Goal: Task Accomplishment & Management: Complete application form

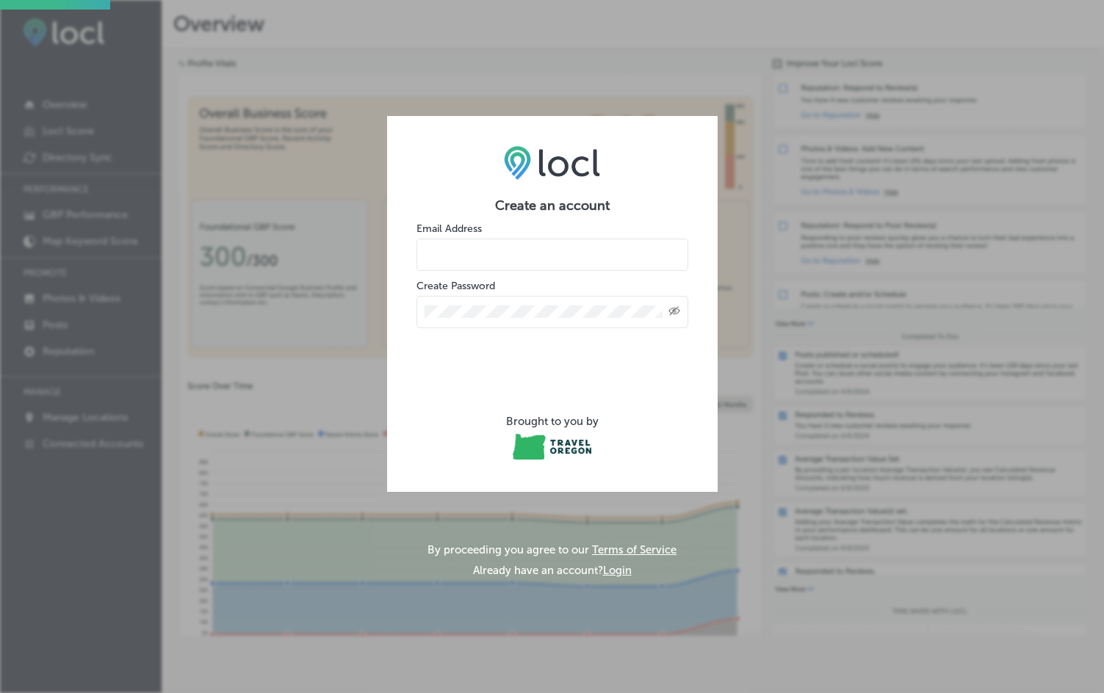
click at [483, 254] on input "email" at bounding box center [552, 255] width 272 height 32
type input "james@zenith-pnw.com"
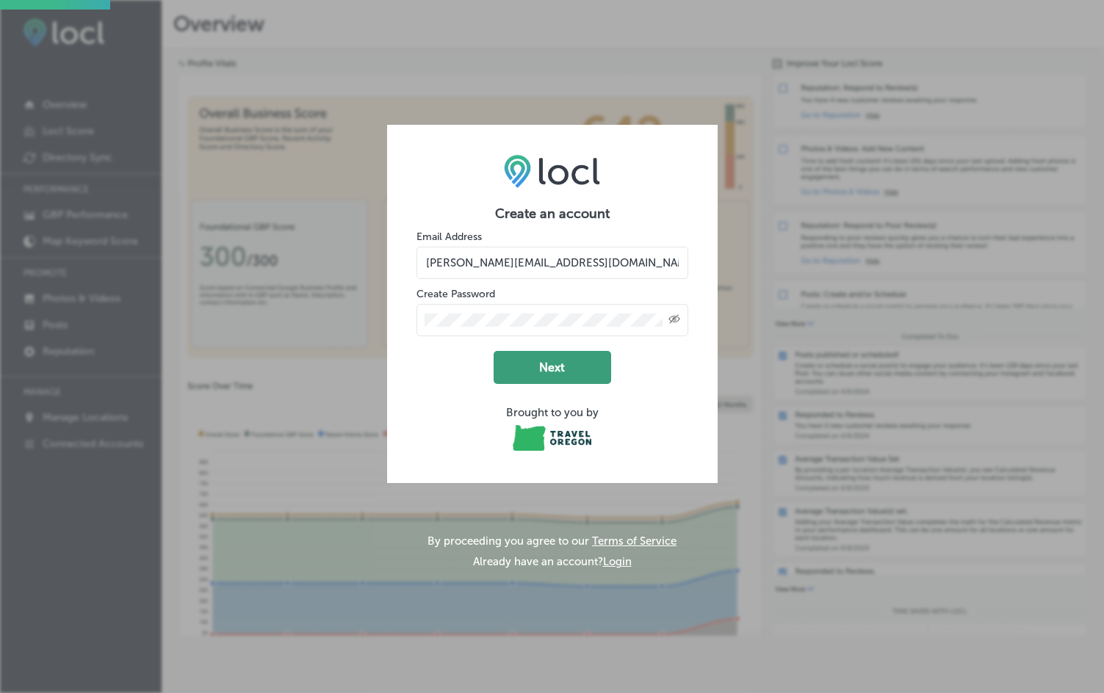
click at [560, 376] on button "Next" at bounding box center [553, 367] width 118 height 33
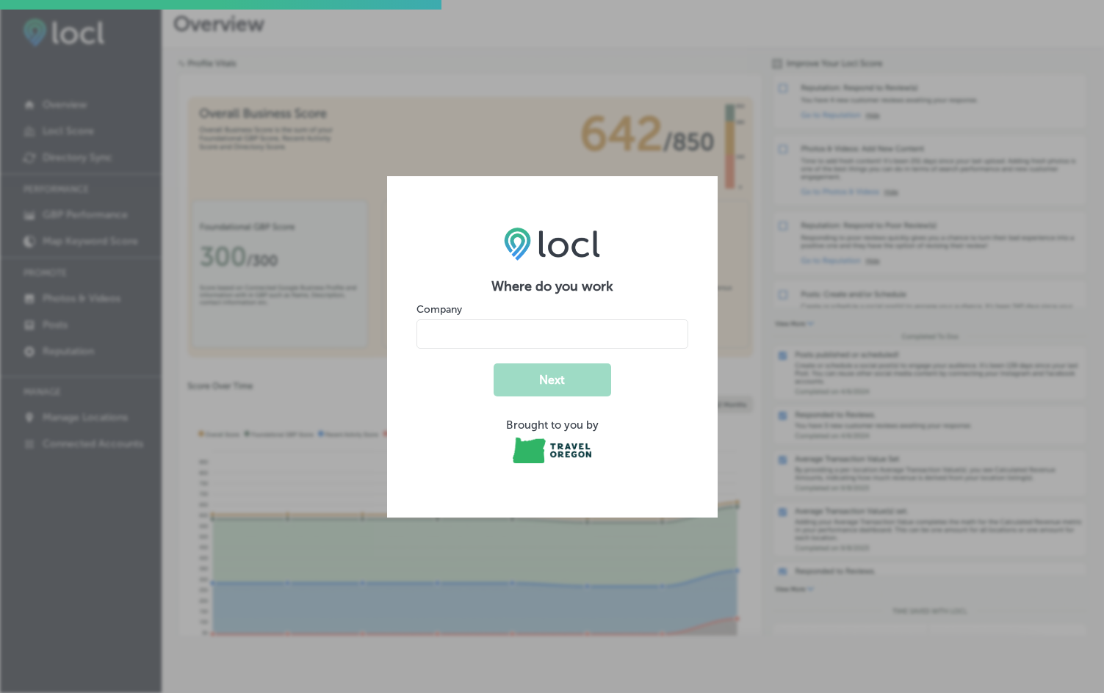
click at [502, 339] on input "name" at bounding box center [552, 333] width 272 height 29
type input "Zenith Performance and Wellness, LLC"
click at [569, 376] on button "Next" at bounding box center [553, 380] width 118 height 33
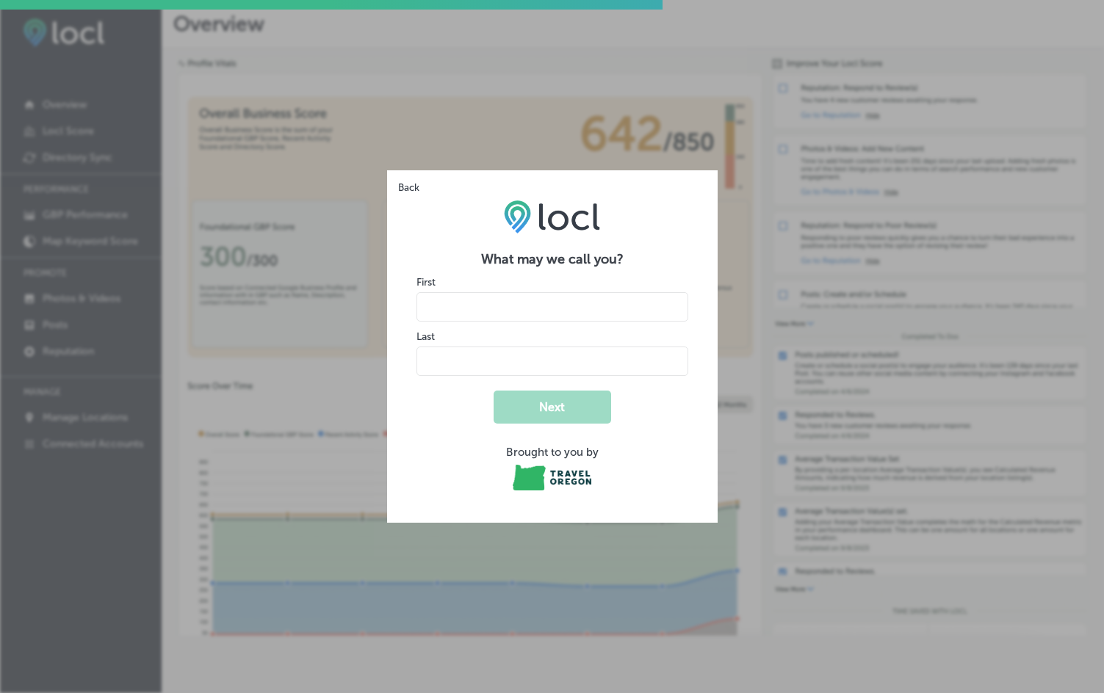
click at [506, 306] on input "name" at bounding box center [552, 306] width 272 height 29
type input "James"
type input "w"
type input "Wellington"
drag, startPoint x: 649, startPoint y: 440, endPoint x: 646, endPoint y: 431, distance: 9.5
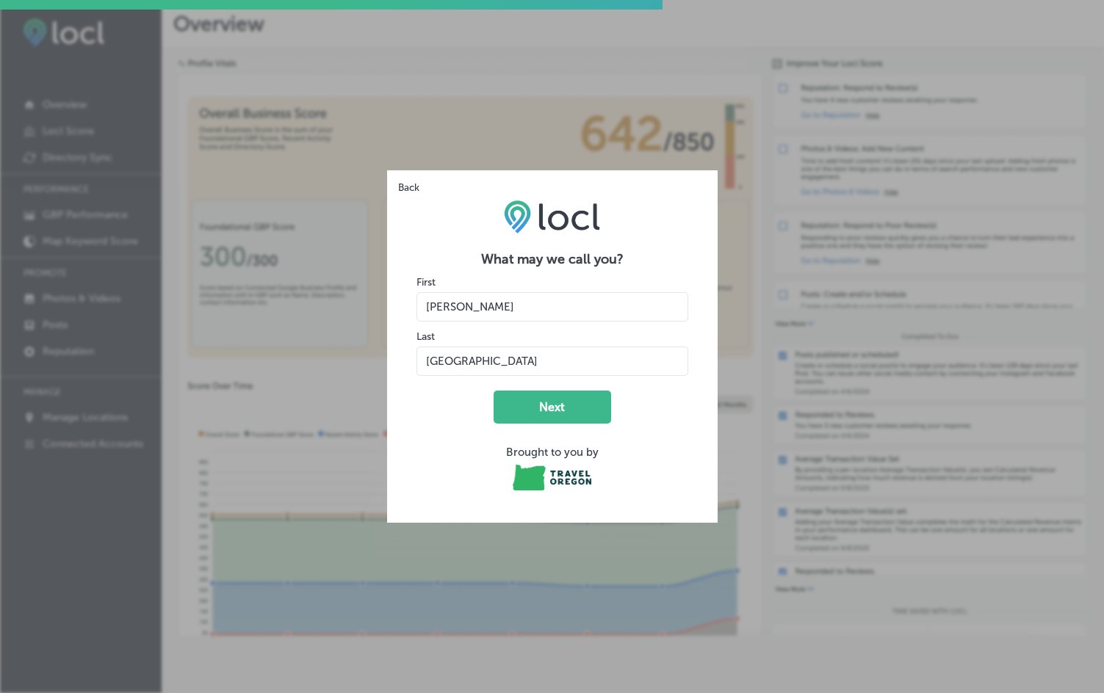
click at [649, 438] on form "What may we call you? First Last Next Brought to you by" at bounding box center [552, 372] width 272 height 242
click at [599, 408] on button "Next" at bounding box center [553, 407] width 118 height 33
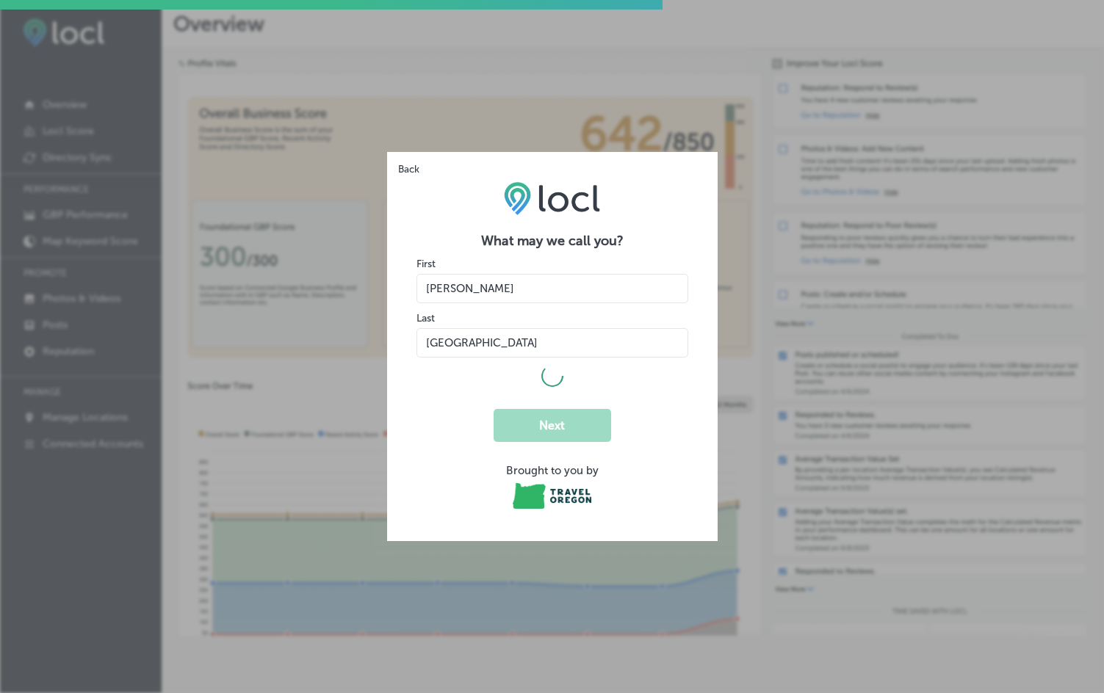
select select "US"
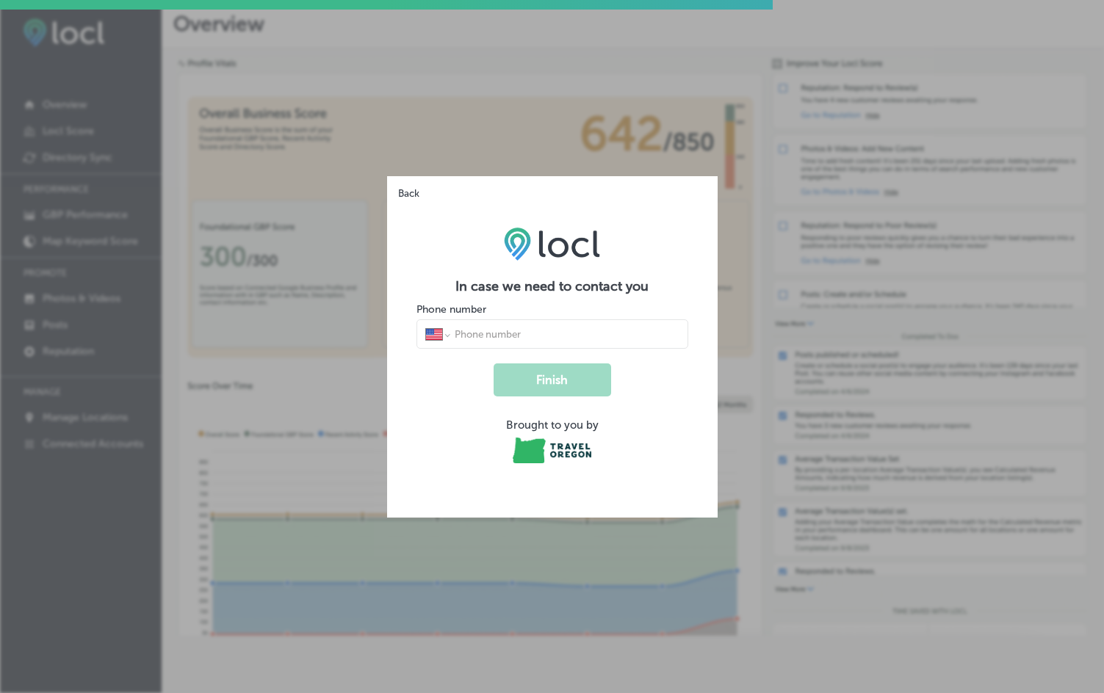
click at [601, 341] on input "tel" at bounding box center [565, 334] width 225 height 13
type input "(541) 579-8703"
click at [551, 389] on button "Finish" at bounding box center [553, 380] width 118 height 33
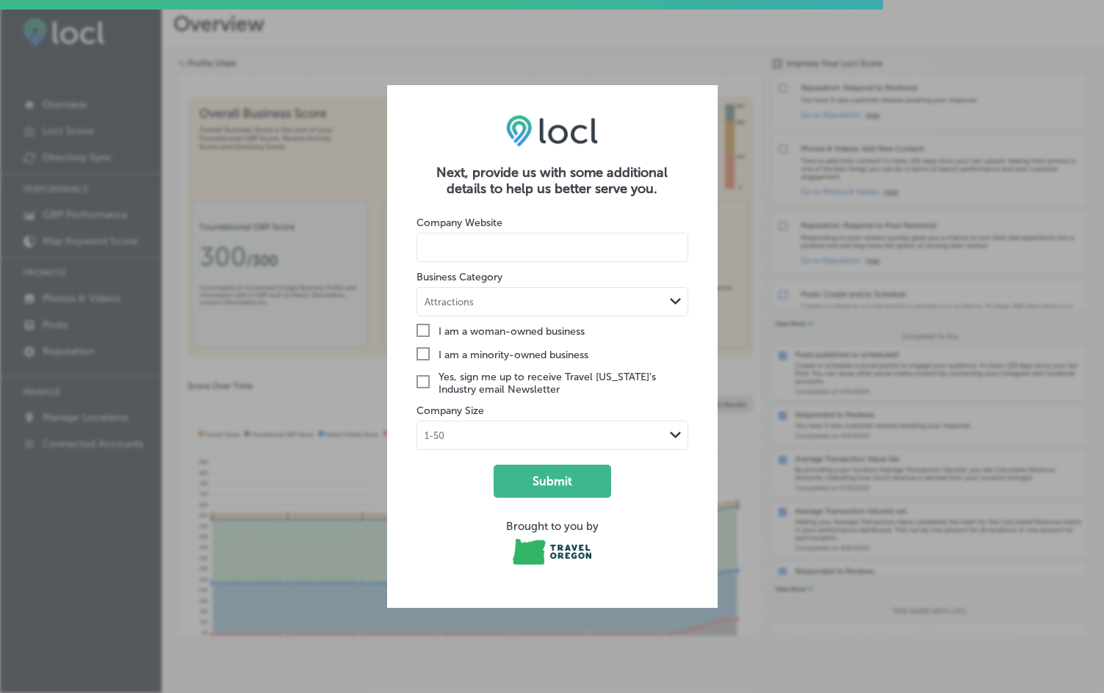
click at [519, 252] on input at bounding box center [552, 247] width 272 height 29
type input "https://www.zenith-pnw.com"
click at [521, 301] on div "Attractions" at bounding box center [540, 302] width 247 height 14
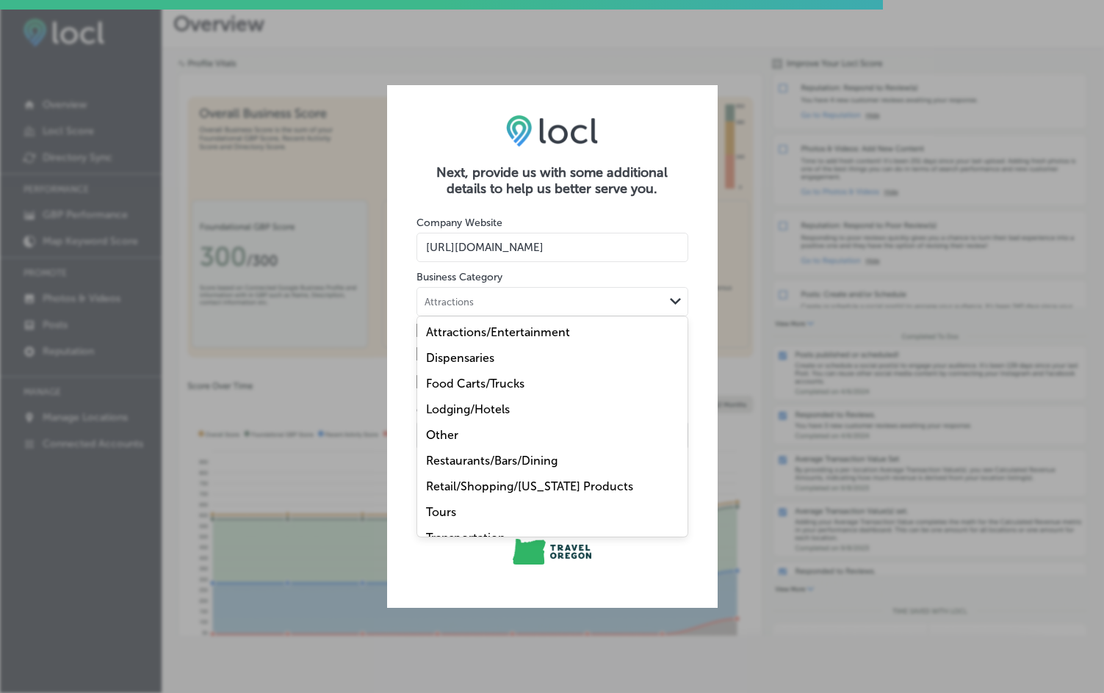
click at [462, 433] on div "Other" at bounding box center [552, 435] width 270 height 26
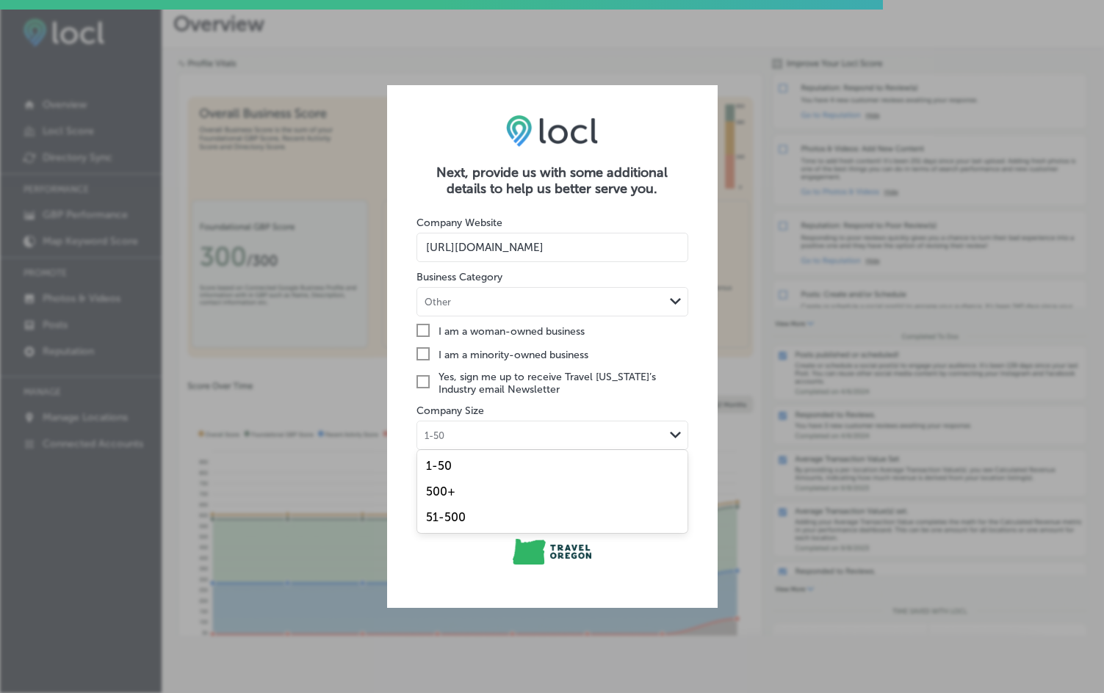
click at [522, 433] on div "1-50" at bounding box center [540, 435] width 247 height 14
click at [534, 438] on div "1-50" at bounding box center [540, 435] width 247 height 14
click at [542, 480] on button "Submit" at bounding box center [553, 481] width 118 height 33
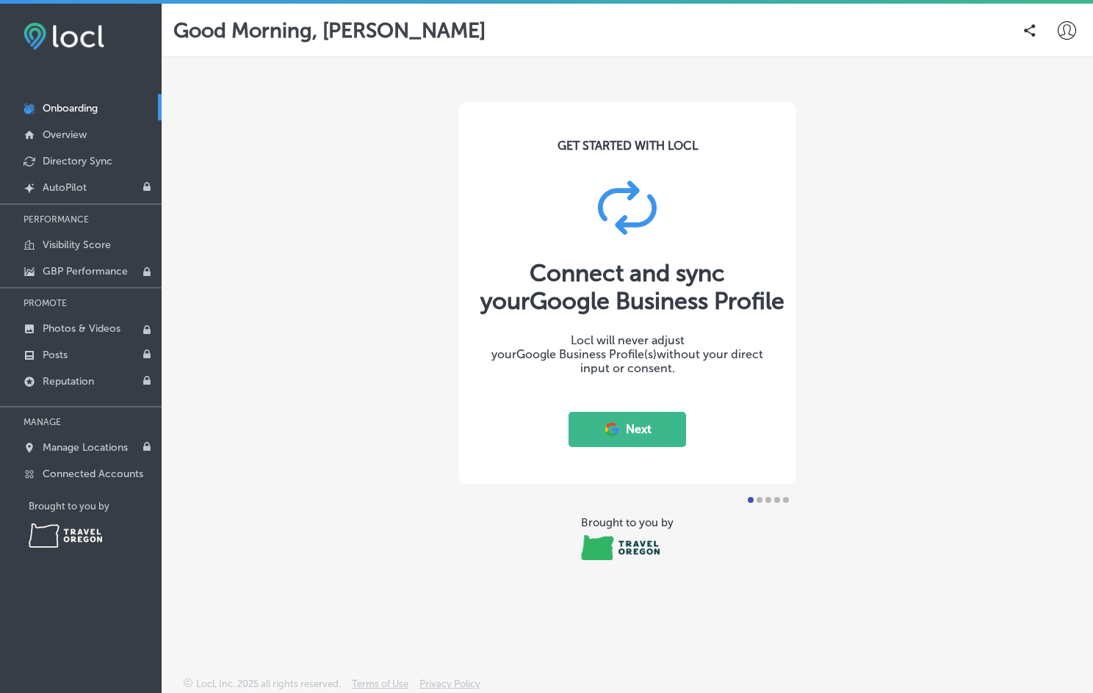
click at [632, 430] on button "Next" at bounding box center [627, 429] width 118 height 35
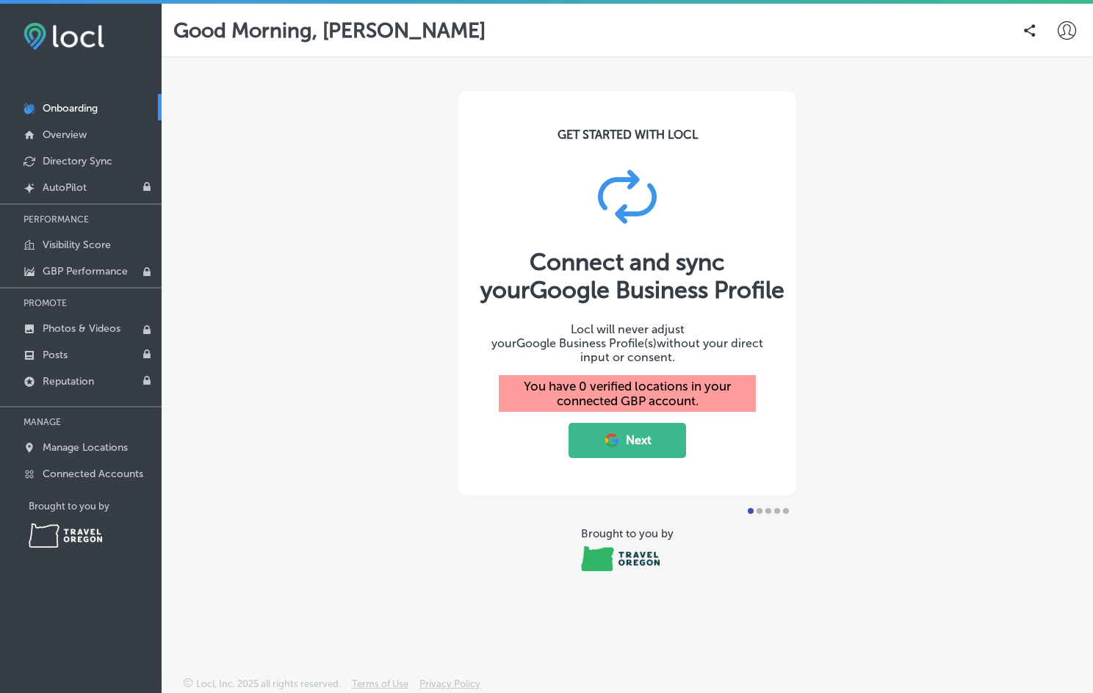
click at [657, 440] on button "Next" at bounding box center [627, 440] width 118 height 35
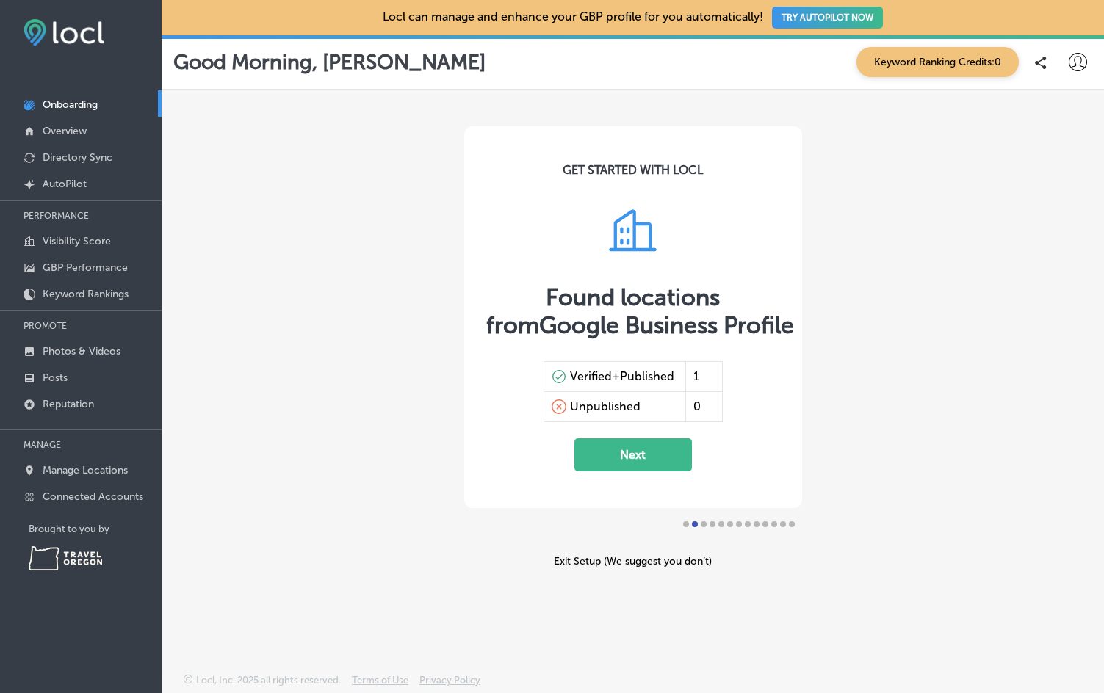
click at [640, 464] on button "Next" at bounding box center [633, 454] width 118 height 33
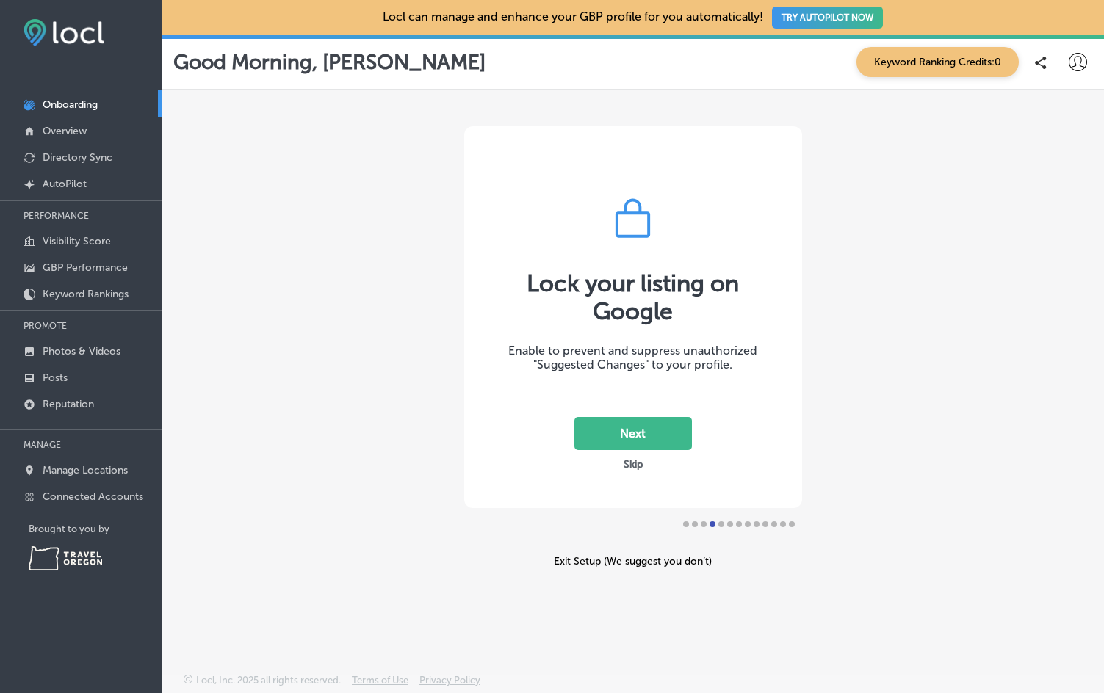
drag, startPoint x: 906, startPoint y: 192, endPoint x: 816, endPoint y: 237, distance: 100.5
click at [816, 237] on div "Lock your listing on Google Enable to prevent and suppress unauthorized "Sugges…" at bounding box center [633, 347] width 942 height 515
click at [635, 470] on button "Skip" at bounding box center [633, 465] width 28 height 14
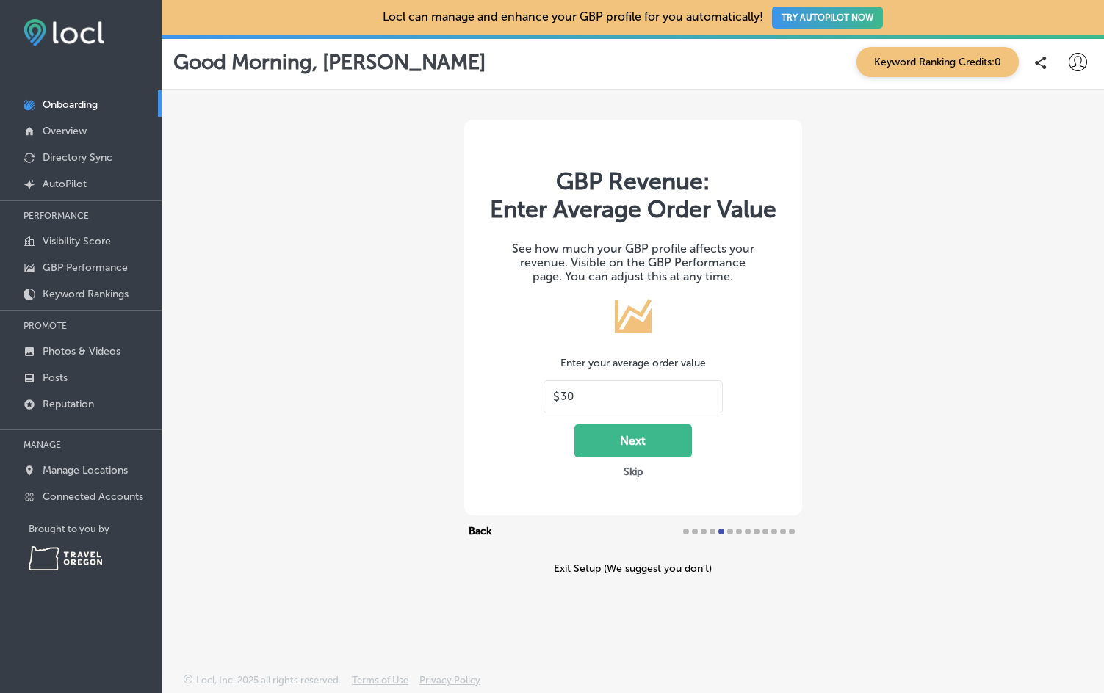
drag, startPoint x: 625, startPoint y: 398, endPoint x: 596, endPoint y: 398, distance: 28.6
click at [596, 398] on input "30" at bounding box center [636, 396] width 153 height 13
drag, startPoint x: 583, startPoint y: 397, endPoint x: 596, endPoint y: 397, distance: 13.2
click at [583, 397] on input "30" at bounding box center [636, 396] width 153 height 13
drag, startPoint x: 598, startPoint y: 397, endPoint x: 516, endPoint y: 397, distance: 81.5
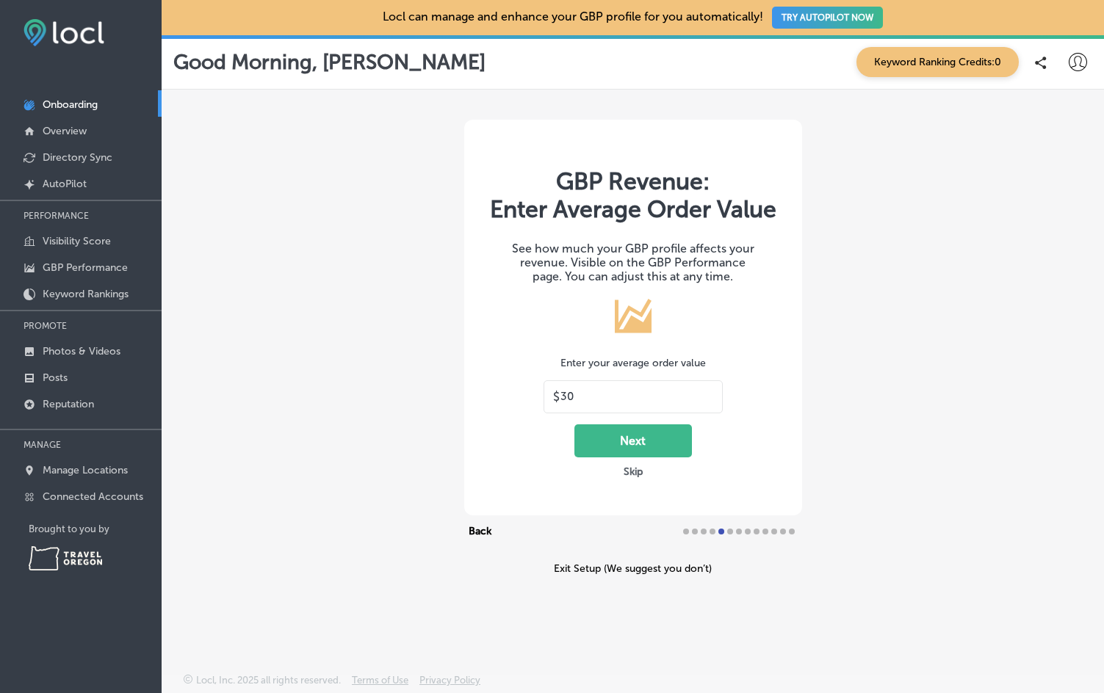
click at [516, 397] on div "GBP Revenue: Enter Average Order Value See how much your GBP profile affects yo…" at bounding box center [633, 318] width 338 height 396
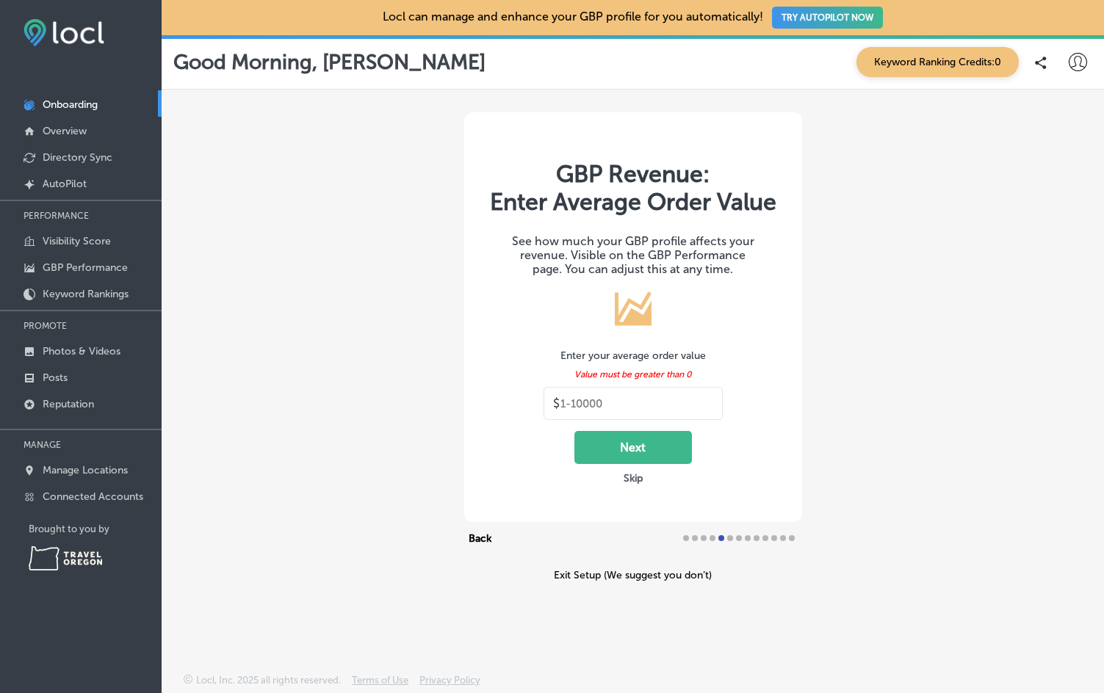
click at [626, 408] on input "text" at bounding box center [636, 403] width 153 height 13
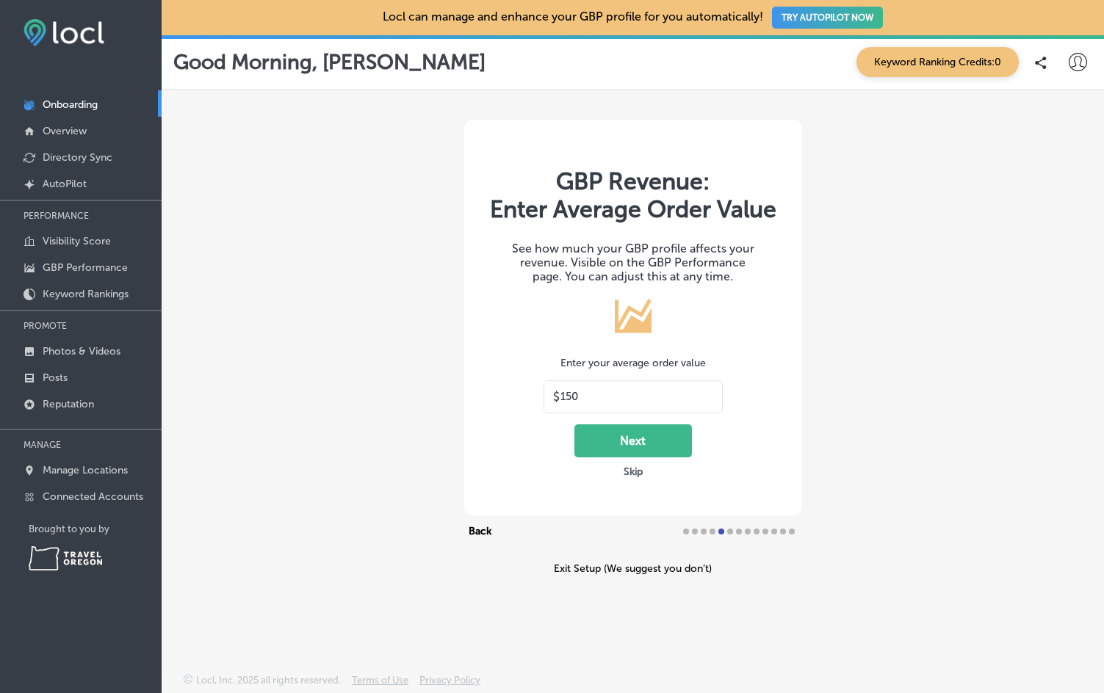
type input "150"
click at [663, 440] on button "Next" at bounding box center [633, 441] width 118 height 33
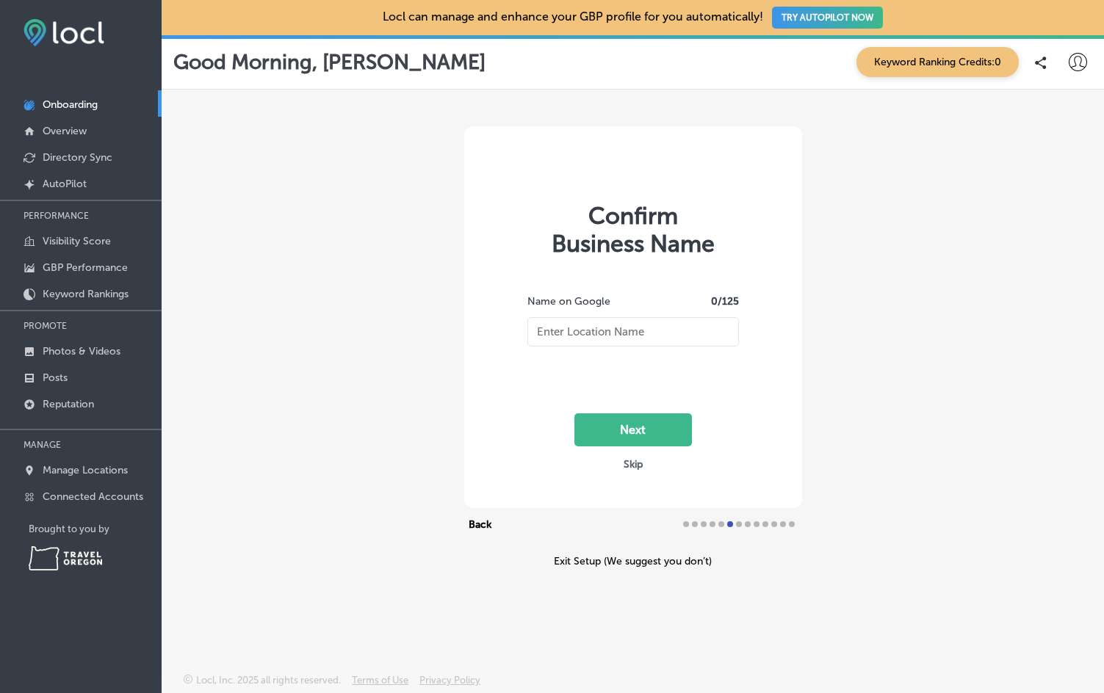
type input "Zenith Performance and Wellness"
click at [657, 430] on button "Next" at bounding box center [633, 429] width 118 height 33
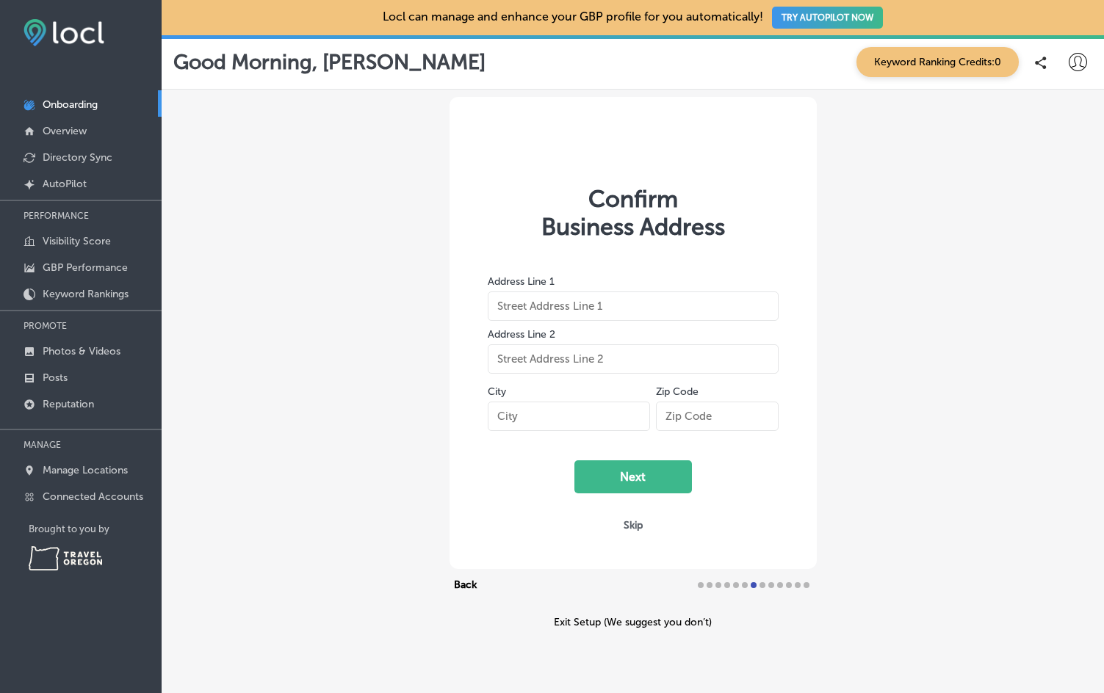
type input "160 South Park St."
type input "Eugene"
type input "97401"
click at [611, 474] on button "Next" at bounding box center [633, 476] width 118 height 33
select select "US"
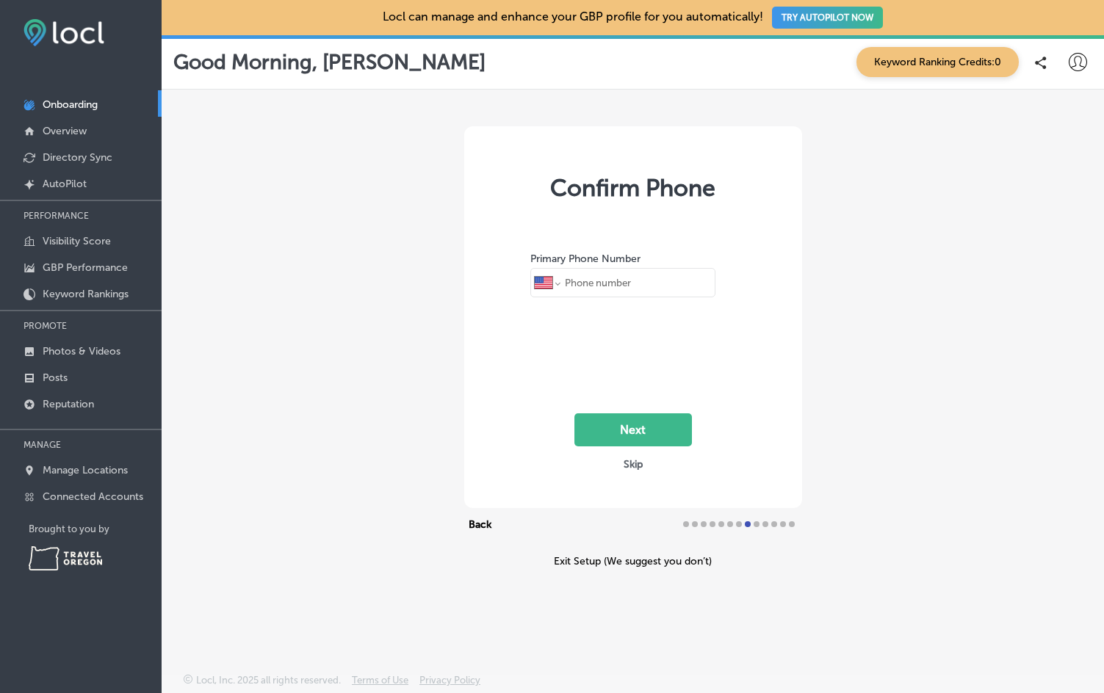
type input "+1 541 250 0195"
drag, startPoint x: 647, startPoint y: 435, endPoint x: 629, endPoint y: 430, distance: 19.1
click at [629, 430] on button "Next" at bounding box center [633, 429] width 118 height 33
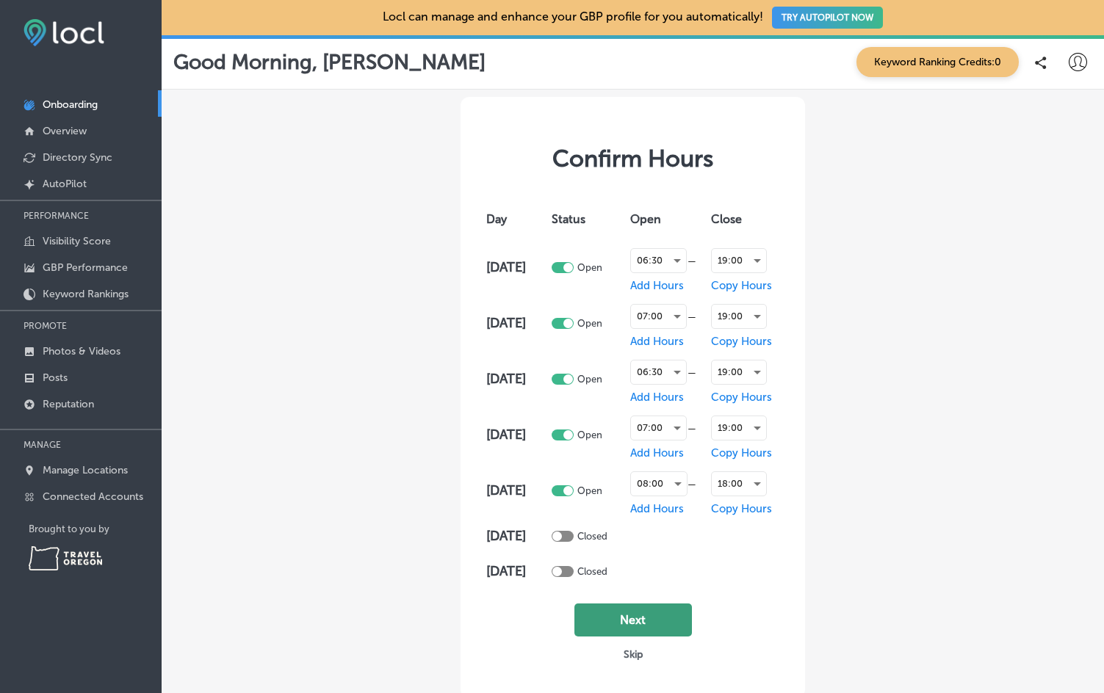
click at [628, 624] on button "Next" at bounding box center [633, 620] width 118 height 33
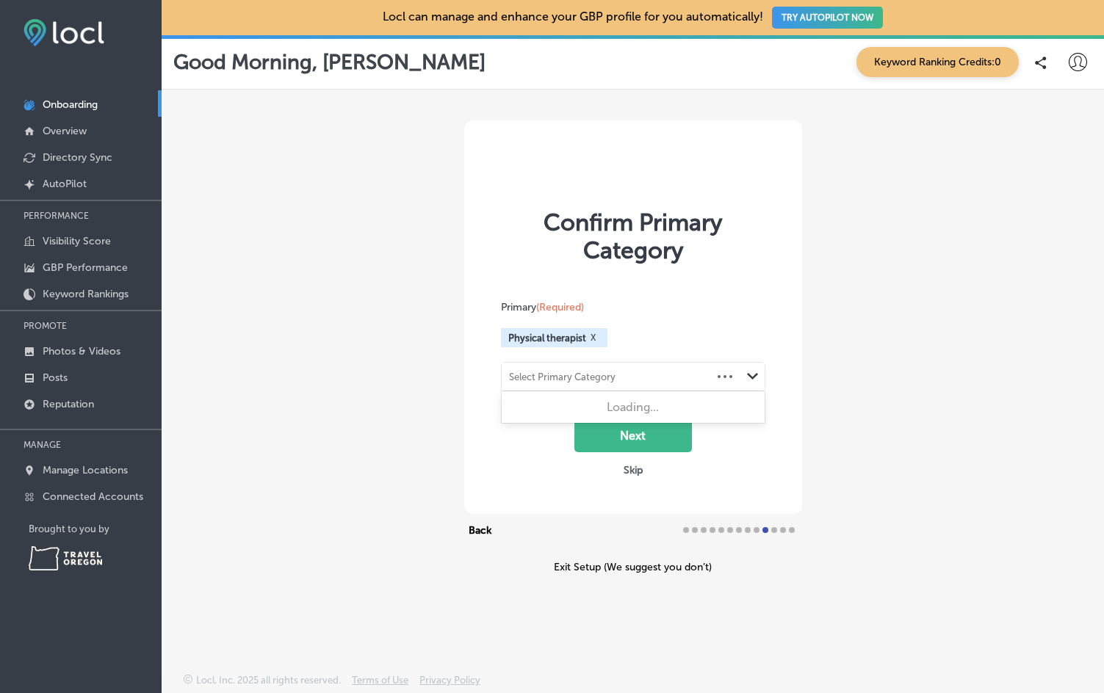
click at [720, 375] on div "Select Primary Category Path Created with Sketch." at bounding box center [633, 377] width 263 height 28
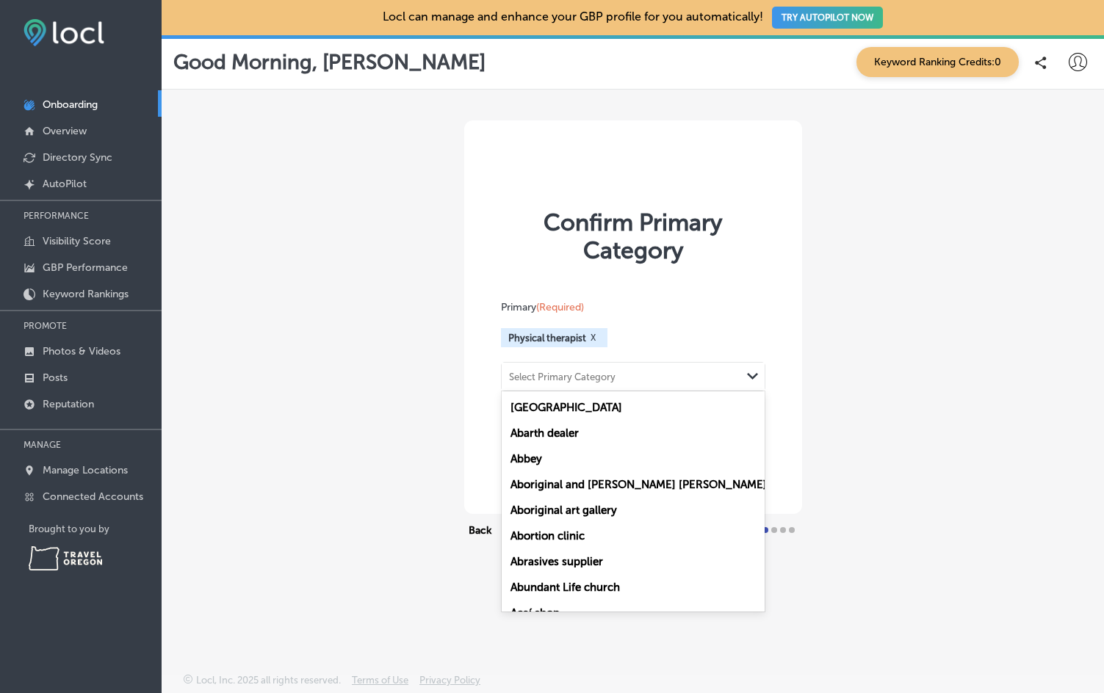
click at [745, 354] on div "Primary (Required) Physical therapist X option Aadhaar center focused, 1 of 100…" at bounding box center [633, 346] width 264 height 90
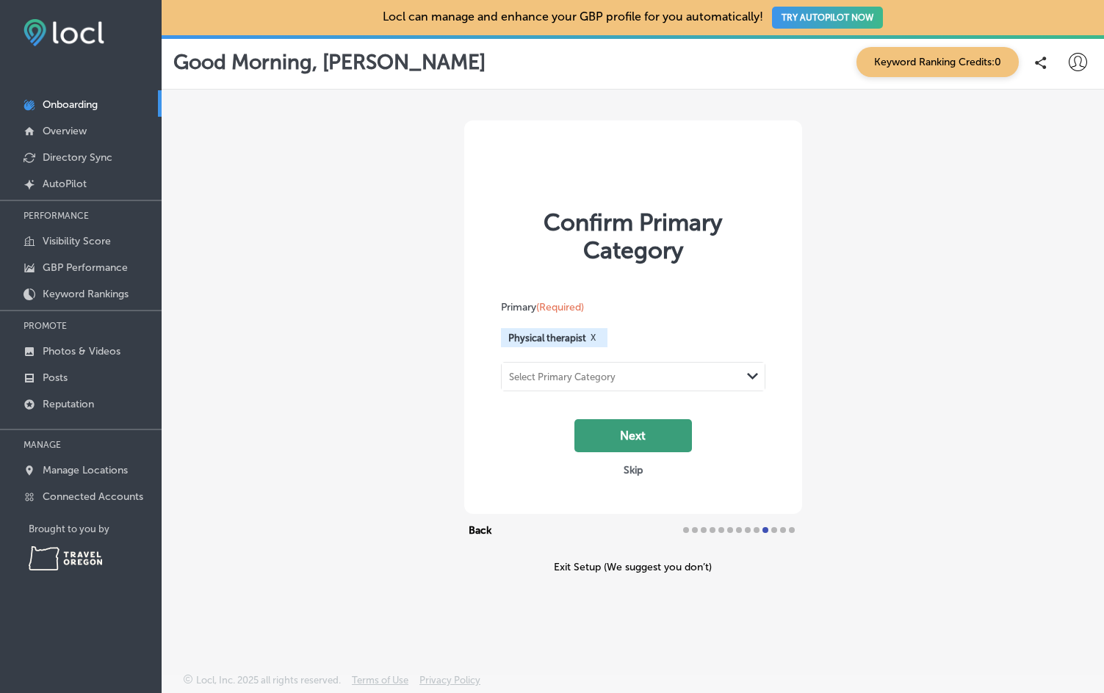
click at [659, 444] on button "Next" at bounding box center [633, 435] width 118 height 33
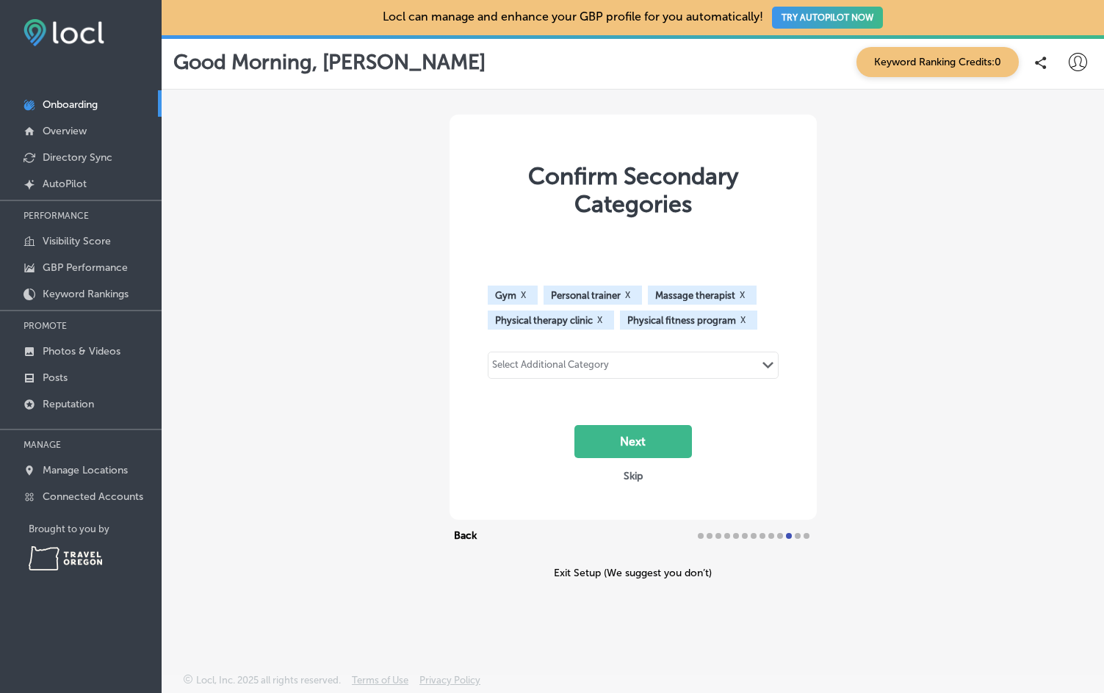
click at [598, 369] on div "Select Additional Category" at bounding box center [550, 367] width 117 height 17
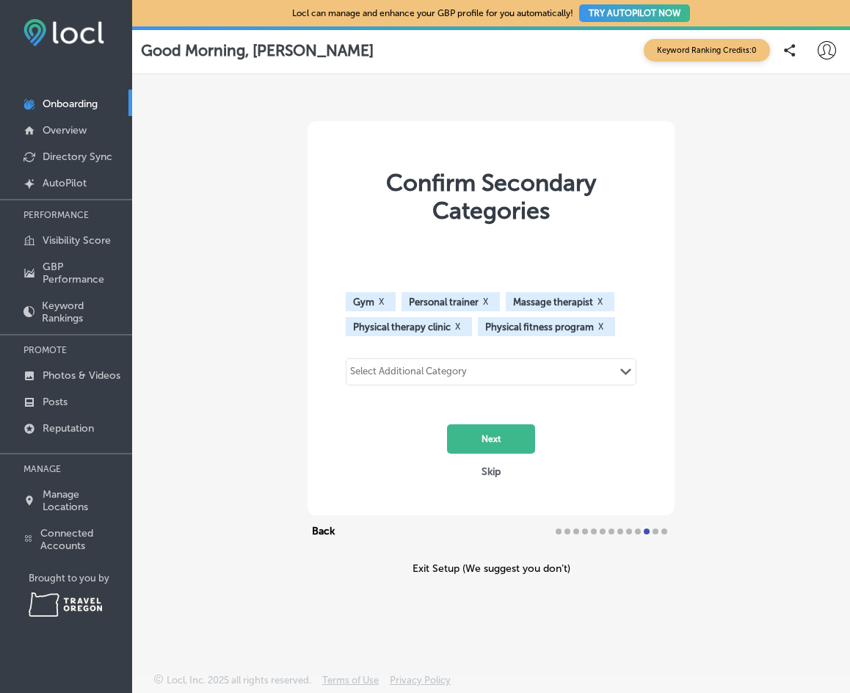
click at [529, 373] on div "Select Additional Category Path Created with Sketch." at bounding box center [491, 371] width 289 height 25
type input "b"
type input "strength"
click at [413, 371] on div "strength Path Created with Sketch." at bounding box center [491, 371] width 289 height 25
click at [455, 374] on div "Select Additional Category" at bounding box center [408, 374] width 117 height 17
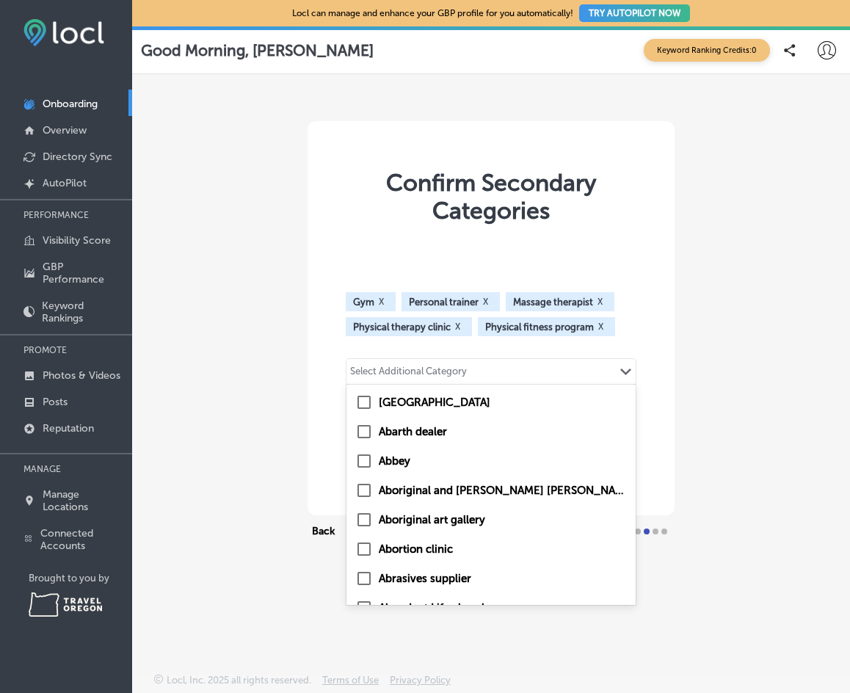
type input "m"
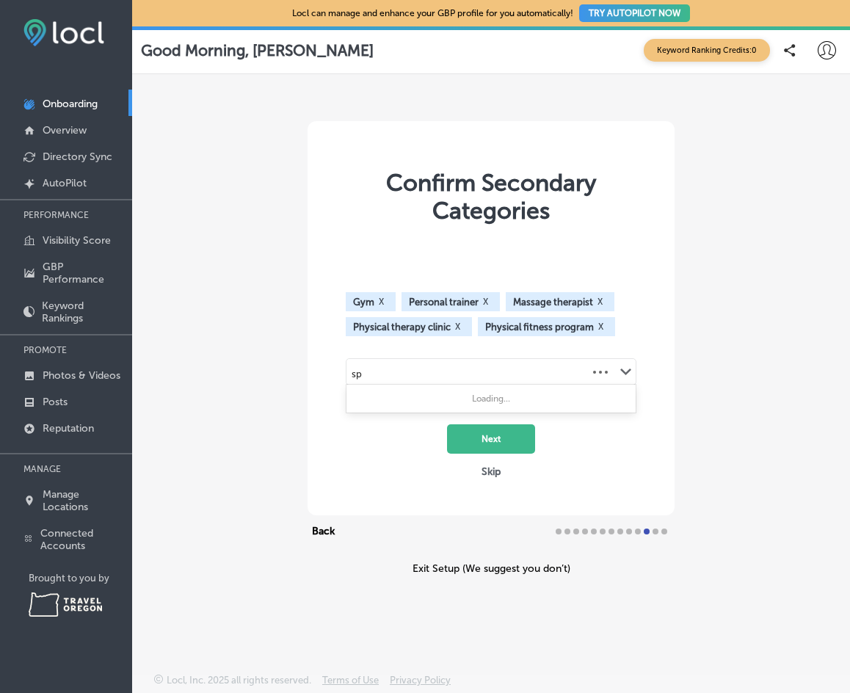
type input "s"
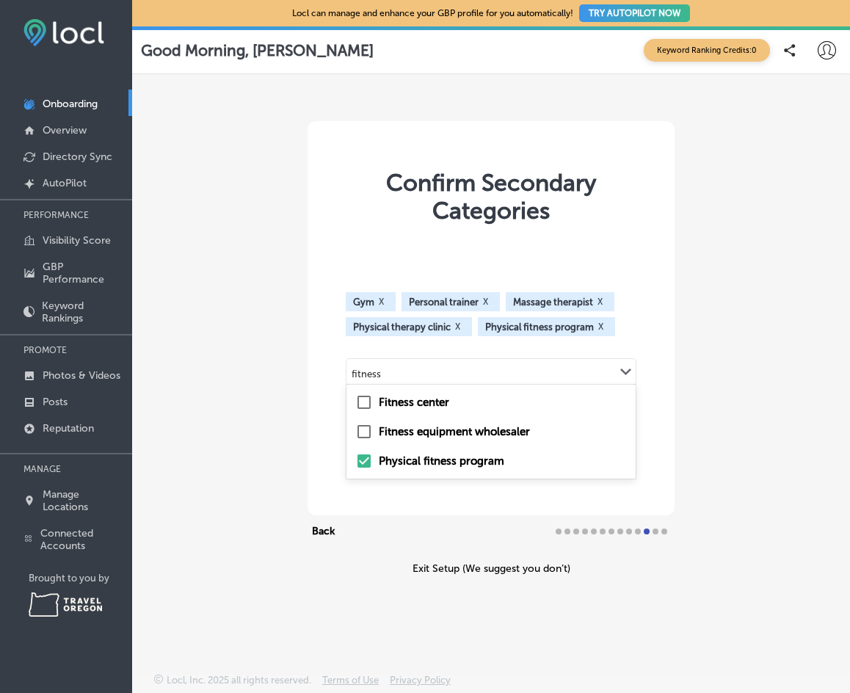
type input "fitness"
click at [755, 399] on div "Confirm Secondary Categories Gym X Personal trainer X Massage therapist X Physi…" at bounding box center [491, 348] width 718 height 548
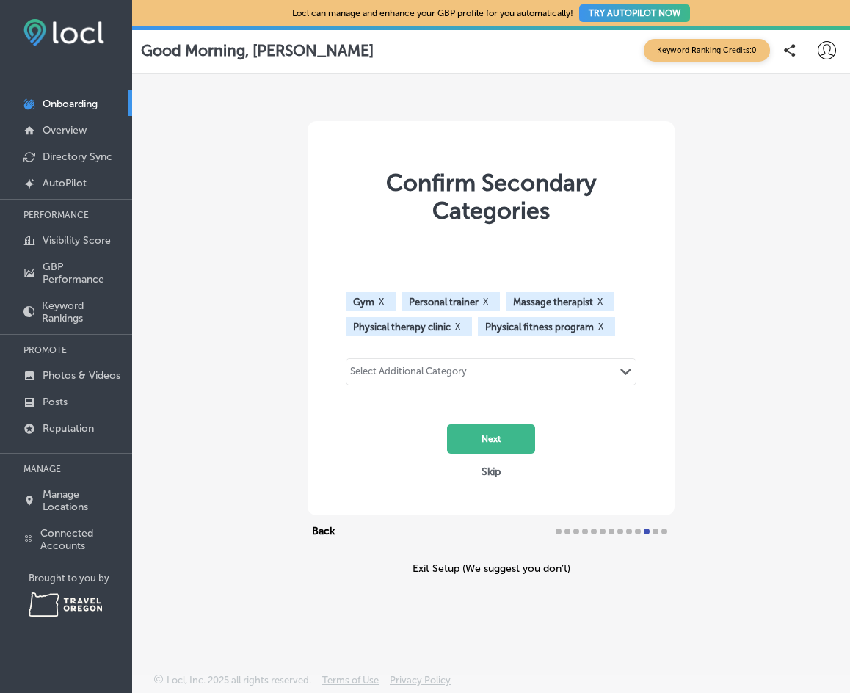
click at [496, 441] on button "Next" at bounding box center [491, 439] width 88 height 29
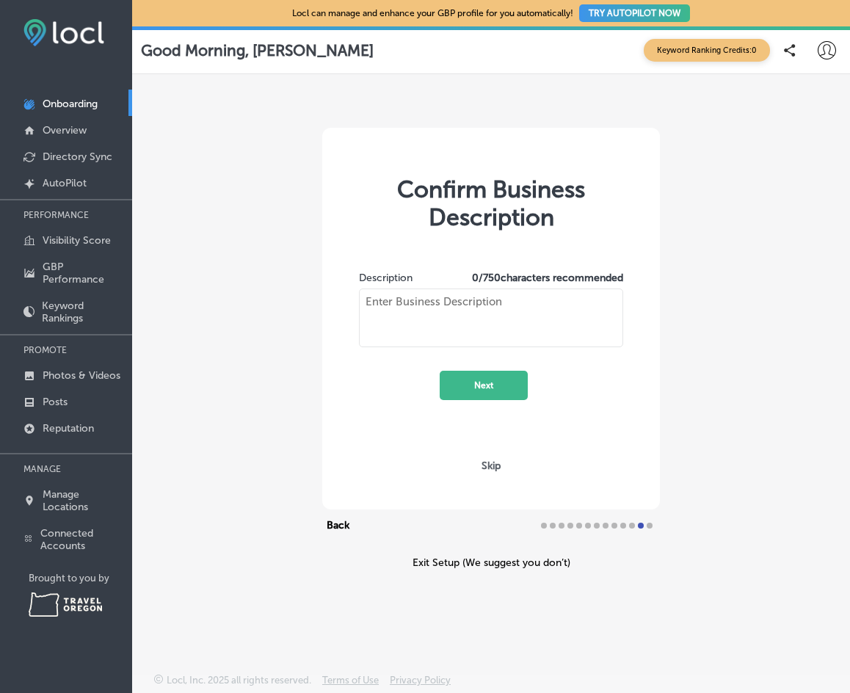
type textarea "Zenith Performance and Wellness helps runners, cyclists, and active individuals…"
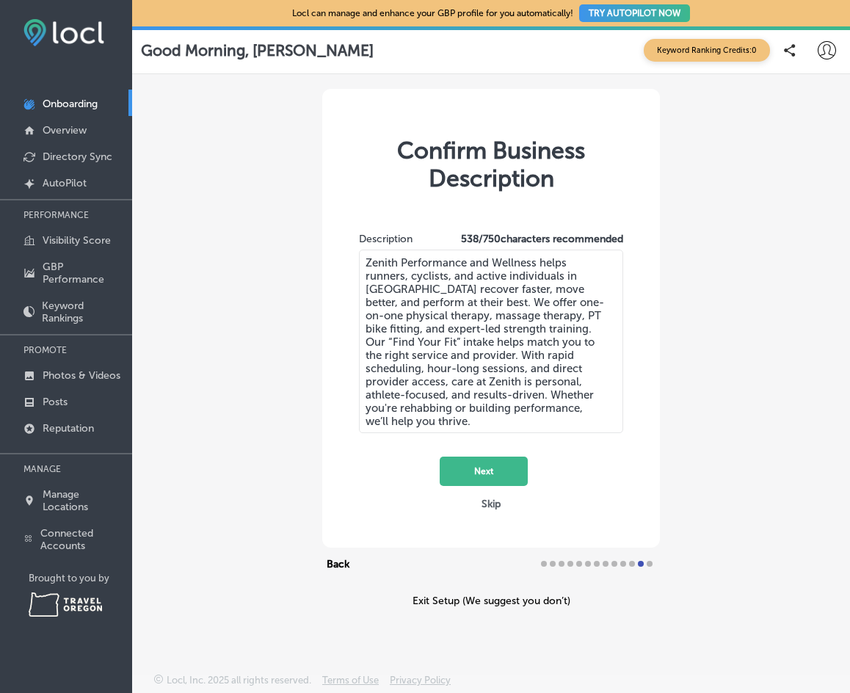
drag, startPoint x: 496, startPoint y: 441, endPoint x: 402, endPoint y: 441, distance: 94.0
click at [402, 441] on div "Description 538 / 750 characters recommended Zenith Performance and Wellness he…" at bounding box center [491, 344] width 294 height 283
drag, startPoint x: 491, startPoint y: 460, endPoint x: 480, endPoint y: 470, distance: 15.1
click at [480, 470] on button "Next" at bounding box center [484, 471] width 88 height 29
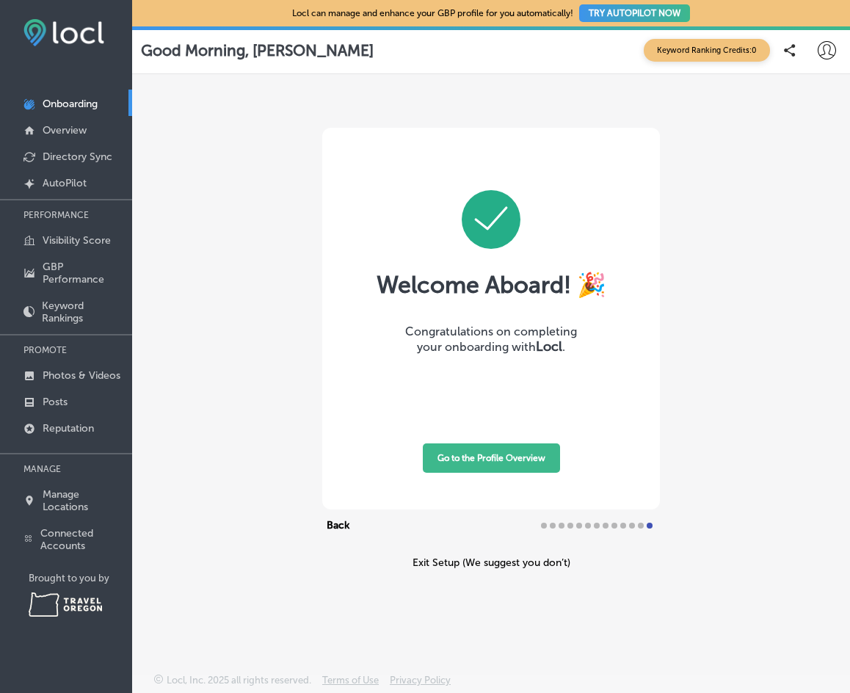
click at [508, 460] on button "Go to the Profile Overview" at bounding box center [491, 458] width 137 height 29
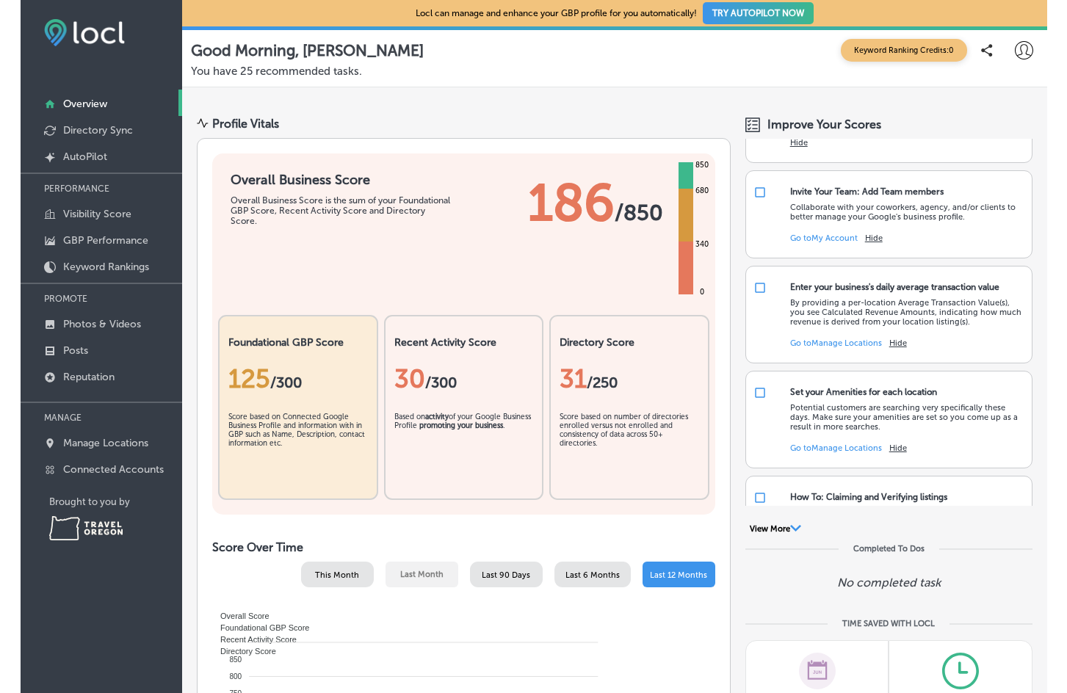
scroll to position [73, 0]
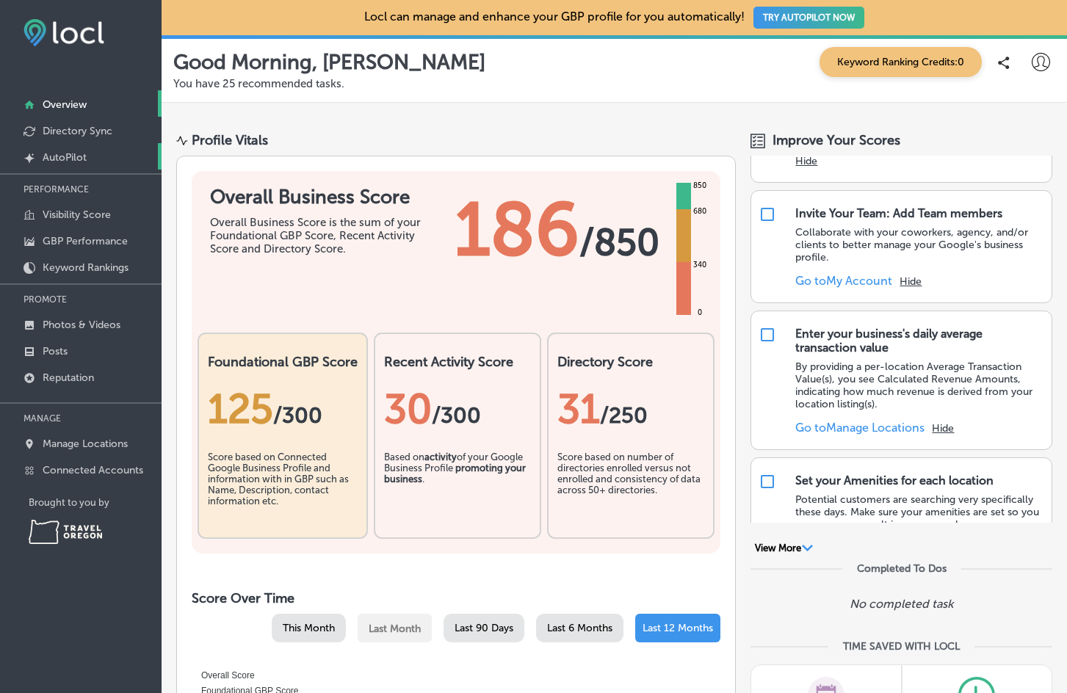
click at [66, 157] on p "AutoPilot" at bounding box center [65, 157] width 44 height 12
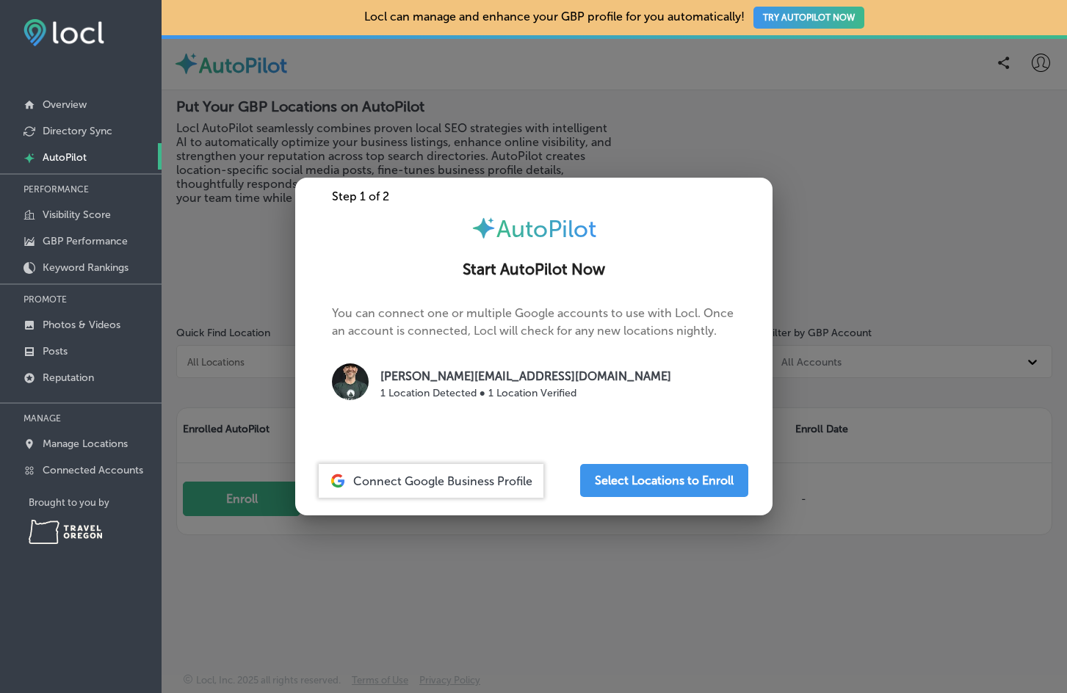
click at [526, 386] on p "1 Location Detected ● 1 Location Verified" at bounding box center [525, 393] width 291 height 15
click at [641, 473] on button "Select Locations to Enroll" at bounding box center [664, 480] width 168 height 33
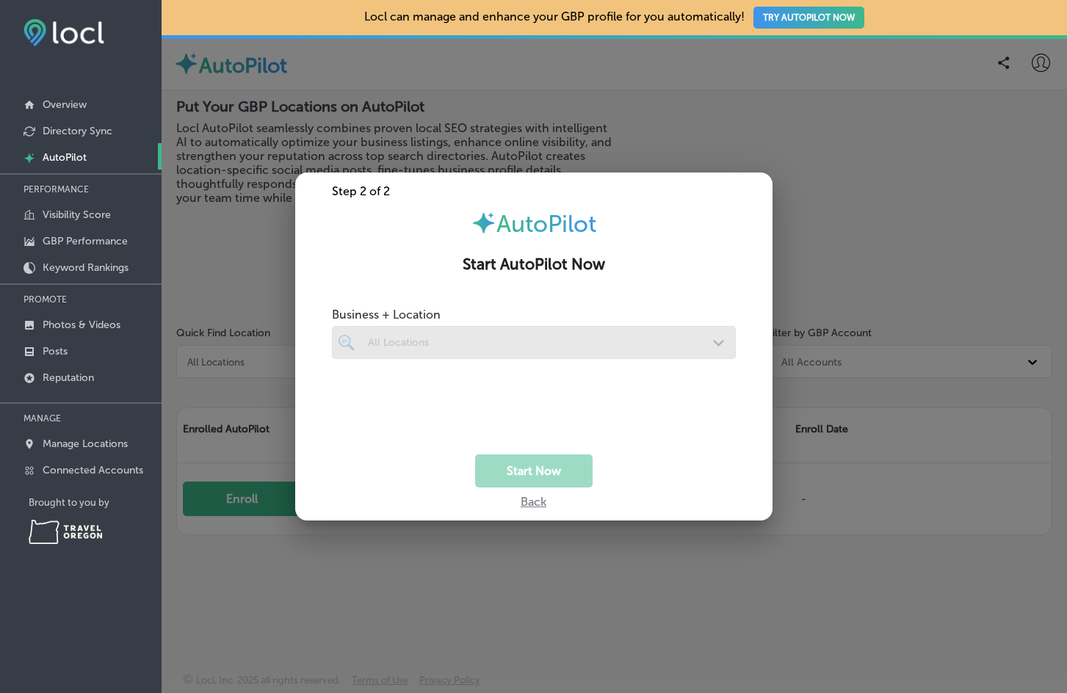
click at [564, 339] on div at bounding box center [534, 342] width 404 height 33
click at [691, 339] on div at bounding box center [534, 342] width 404 height 33
click at [524, 505] on div "Back" at bounding box center [533, 498] width 477 height 21
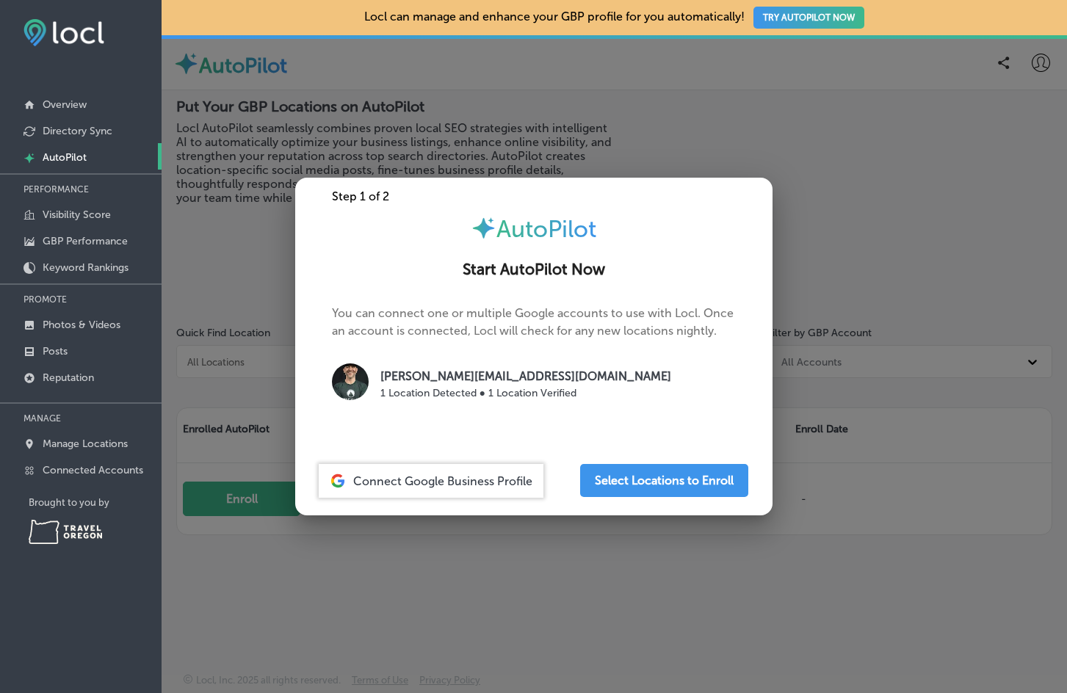
click at [497, 487] on span "Connect Google Business Profile" at bounding box center [442, 481] width 179 height 14
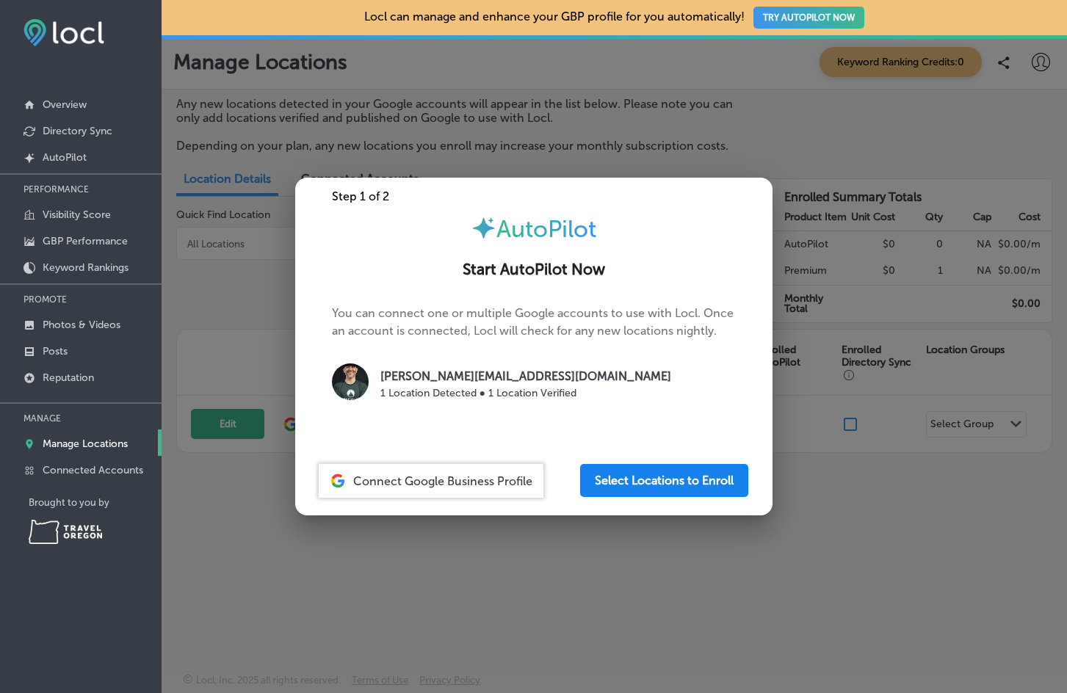
click at [616, 480] on button "Select Locations to Enroll" at bounding box center [664, 480] width 168 height 33
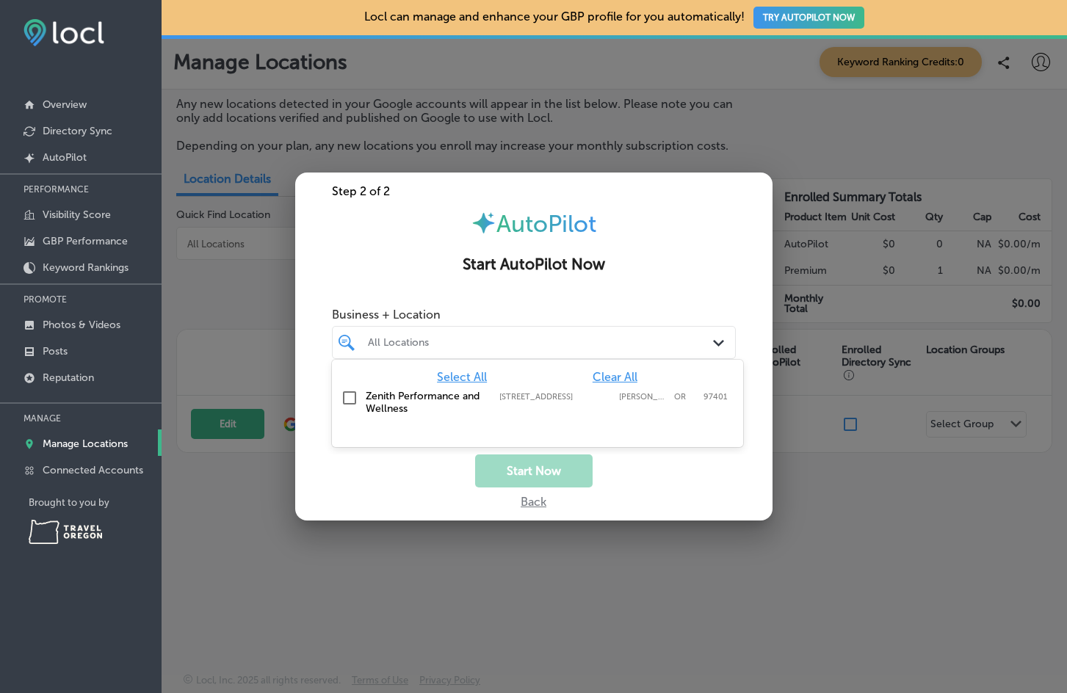
click at [510, 344] on div "All Locations" at bounding box center [541, 342] width 347 height 12
click at [347, 403] on input "checkbox" at bounding box center [350, 398] width 18 height 18
click at [573, 408] on div "Zenith Performance and Wellness 160 South Park St., Eugene, OR, 97401 160 South…" at bounding box center [514, 402] width 297 height 25
click at [487, 405] on div "Zenith Performance and Wellness 160 South Park St., Eugene, OR, 97401 160 South…" at bounding box center [514, 402] width 297 height 25
click at [615, 474] on div "Start Now" at bounding box center [533, 471] width 477 height 33
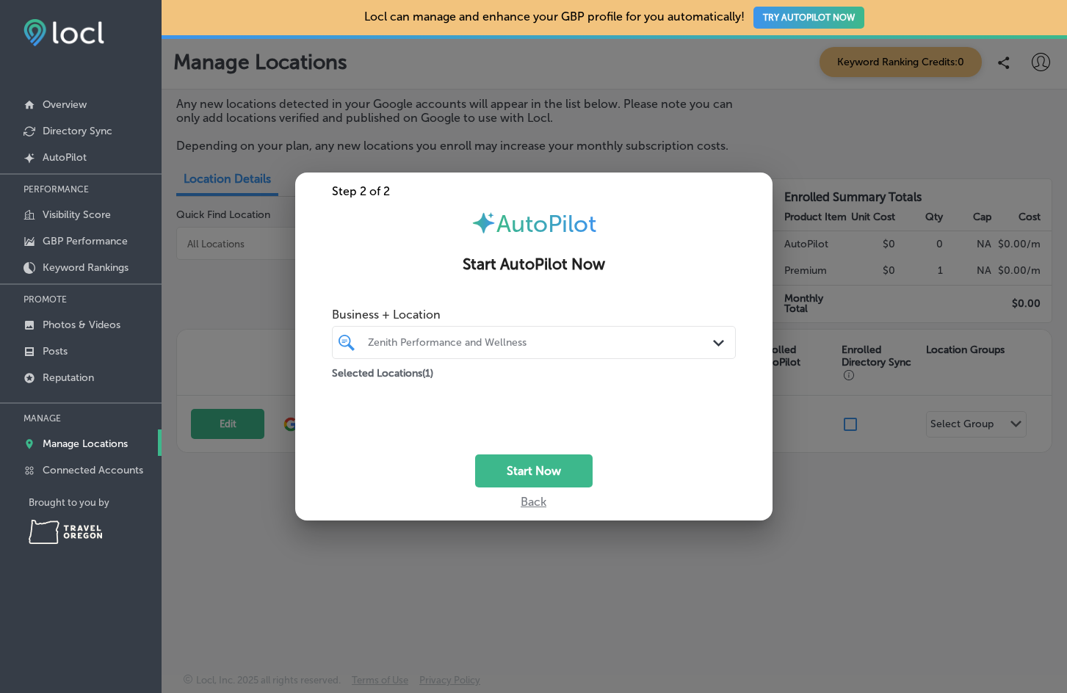
click at [539, 335] on div at bounding box center [516, 343] width 301 height 20
click at [469, 375] on span "Select All" at bounding box center [462, 377] width 50 height 14
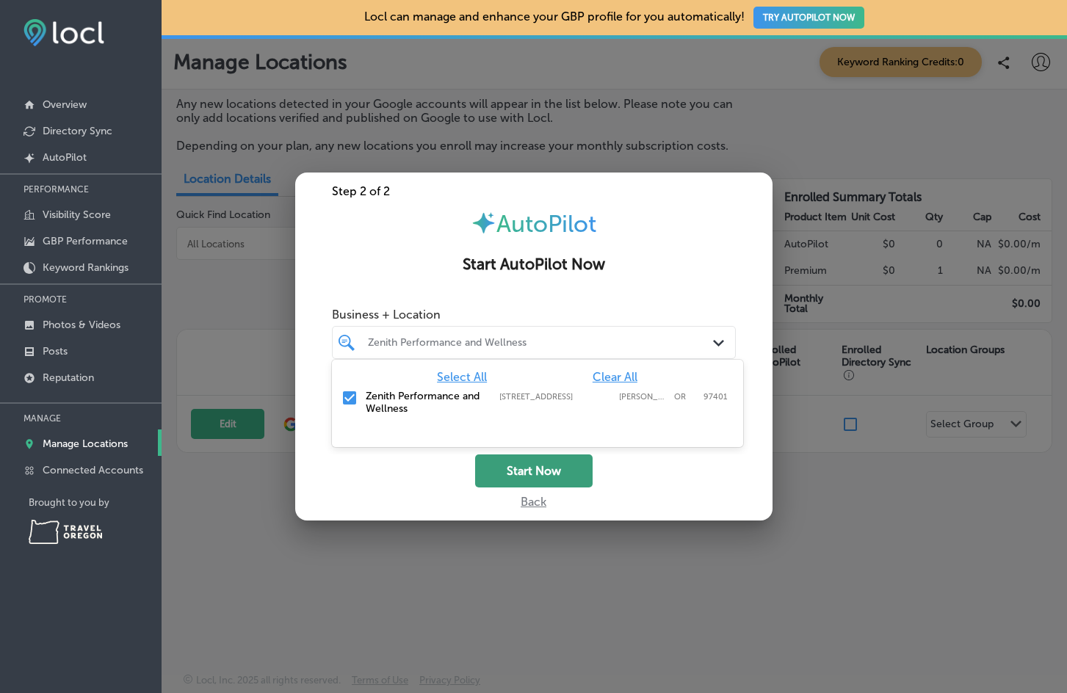
click at [519, 465] on button "Start Now" at bounding box center [534, 471] width 118 height 33
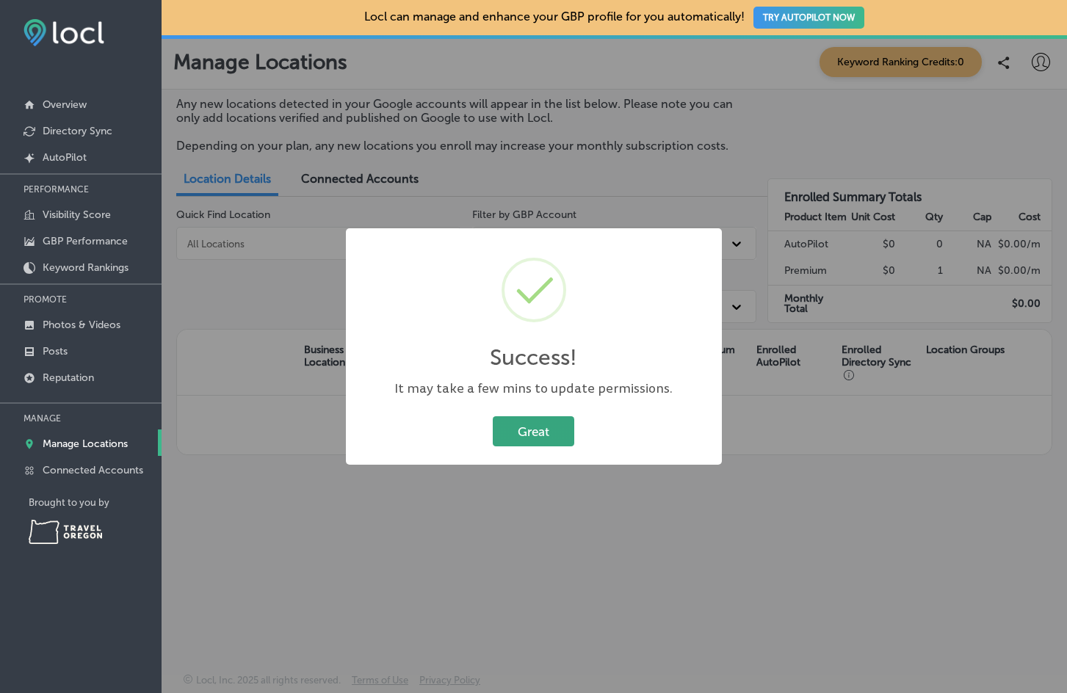
click at [554, 435] on button "Great" at bounding box center [534, 431] width 82 height 30
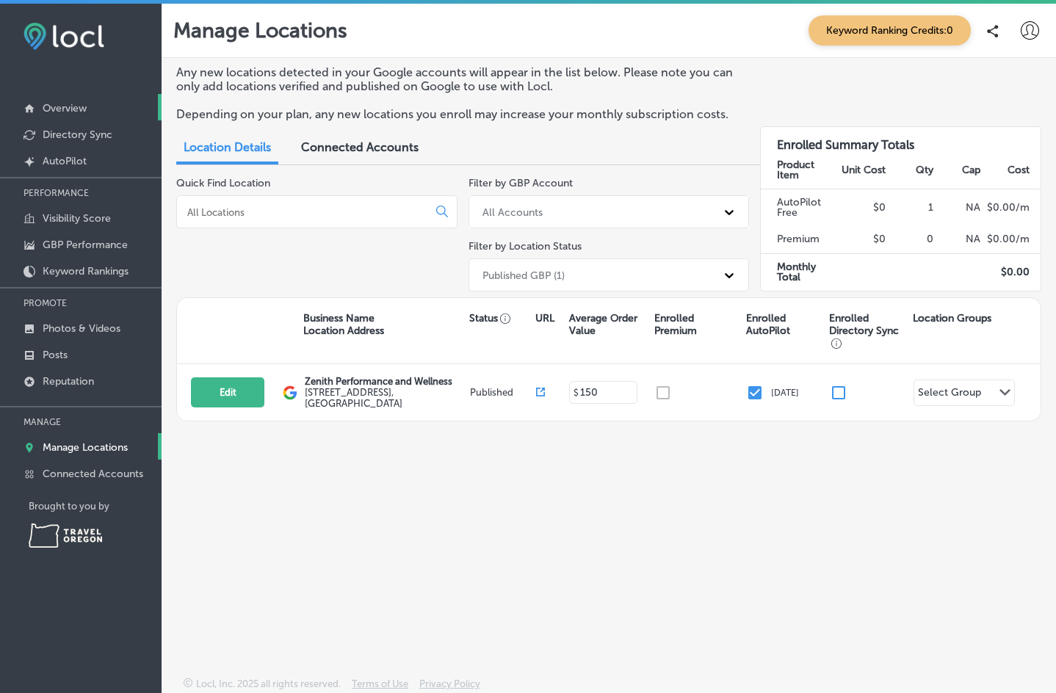
click at [71, 115] on link "Overview" at bounding box center [81, 107] width 162 height 26
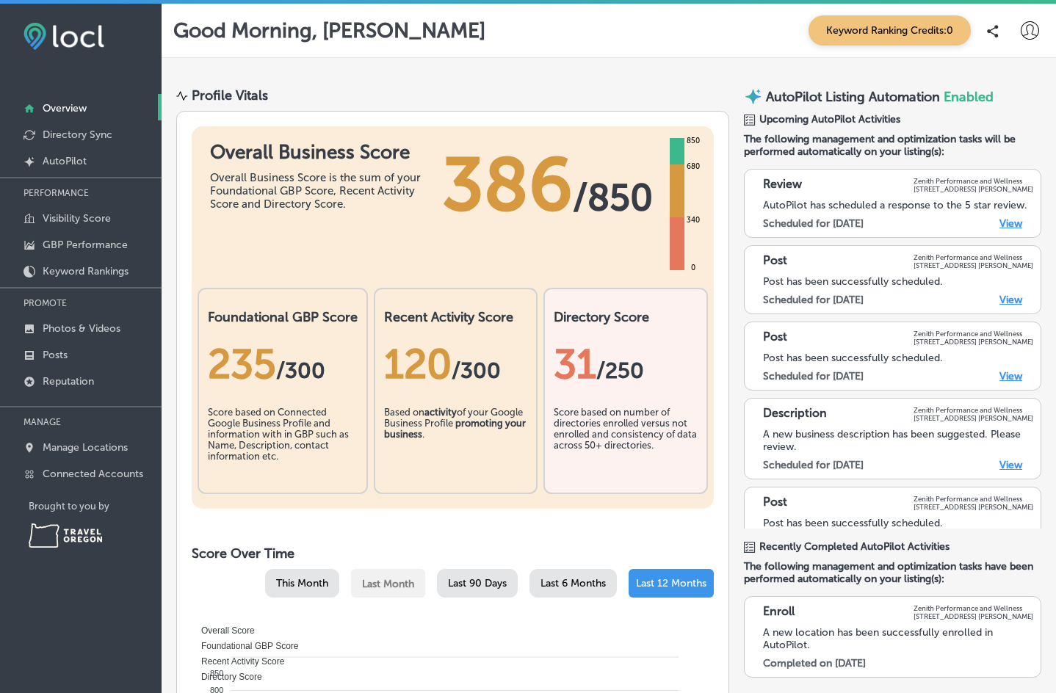
click at [1005, 226] on link "View" at bounding box center [1011, 223] width 23 height 12
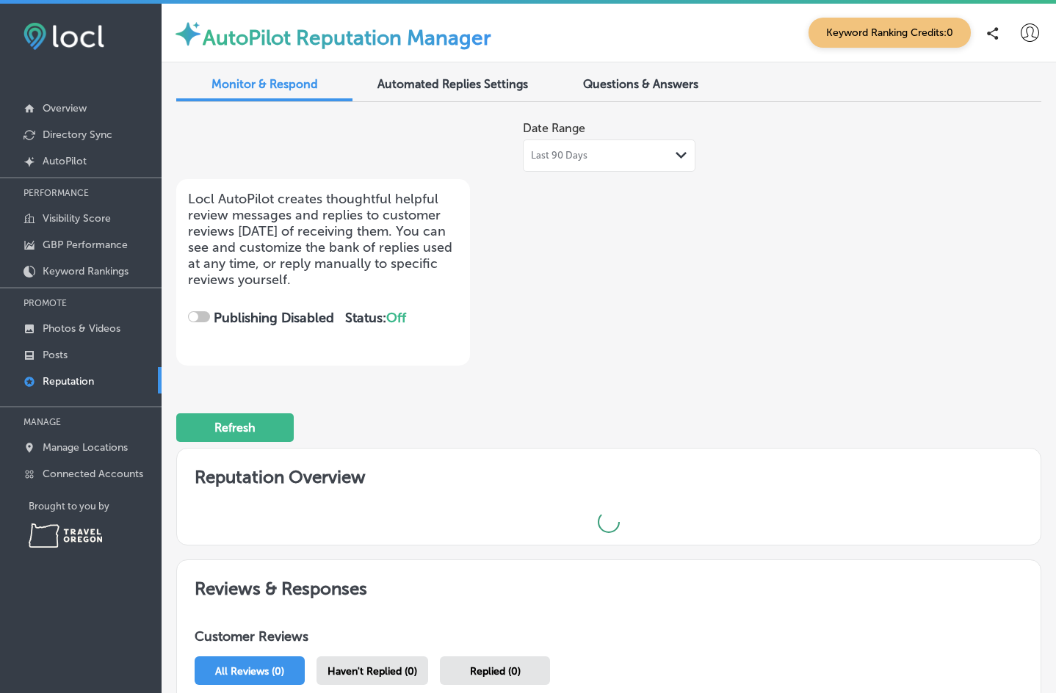
checkbox input "true"
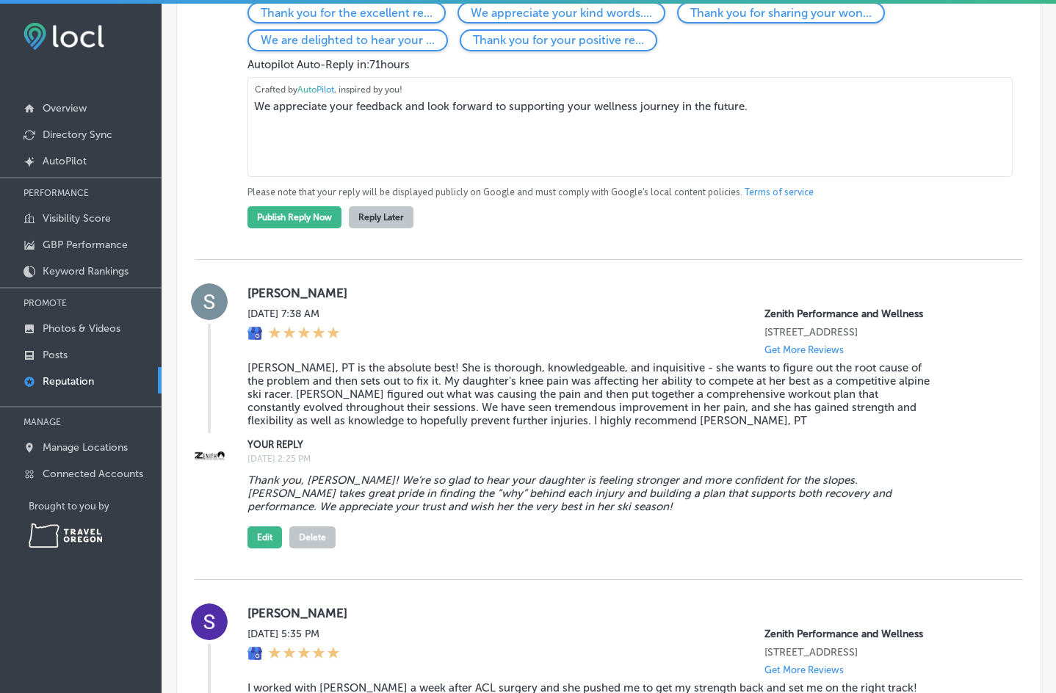
scroll to position [1469, 0]
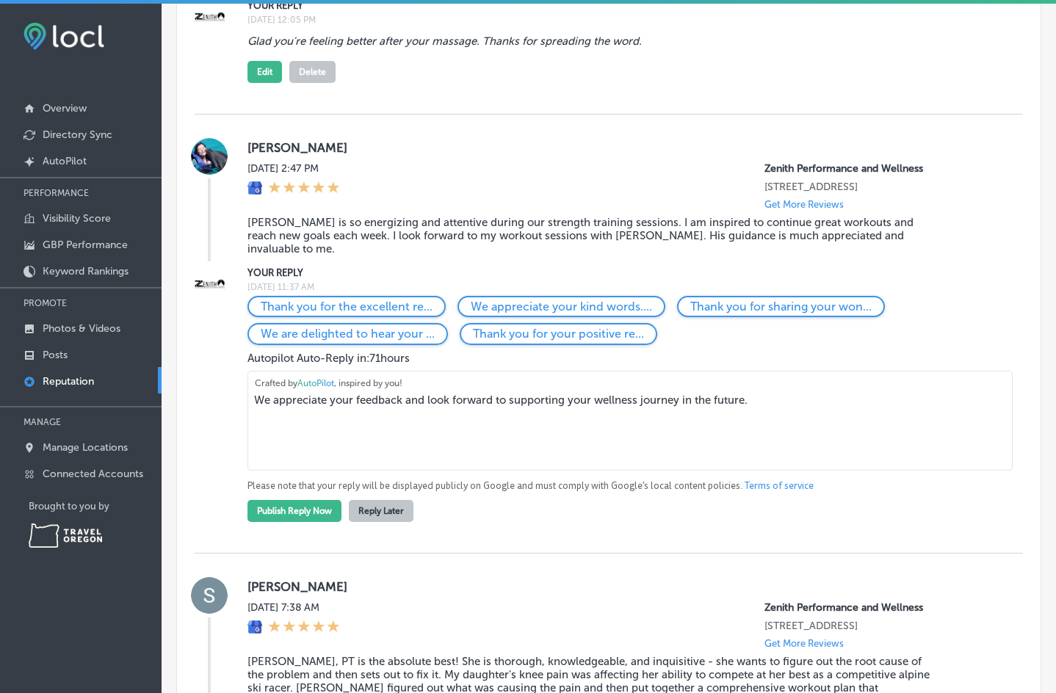
click at [411, 393] on textarea "We appreciate your feedback and look forward to supporting your wellness journe…" at bounding box center [630, 421] width 765 height 100
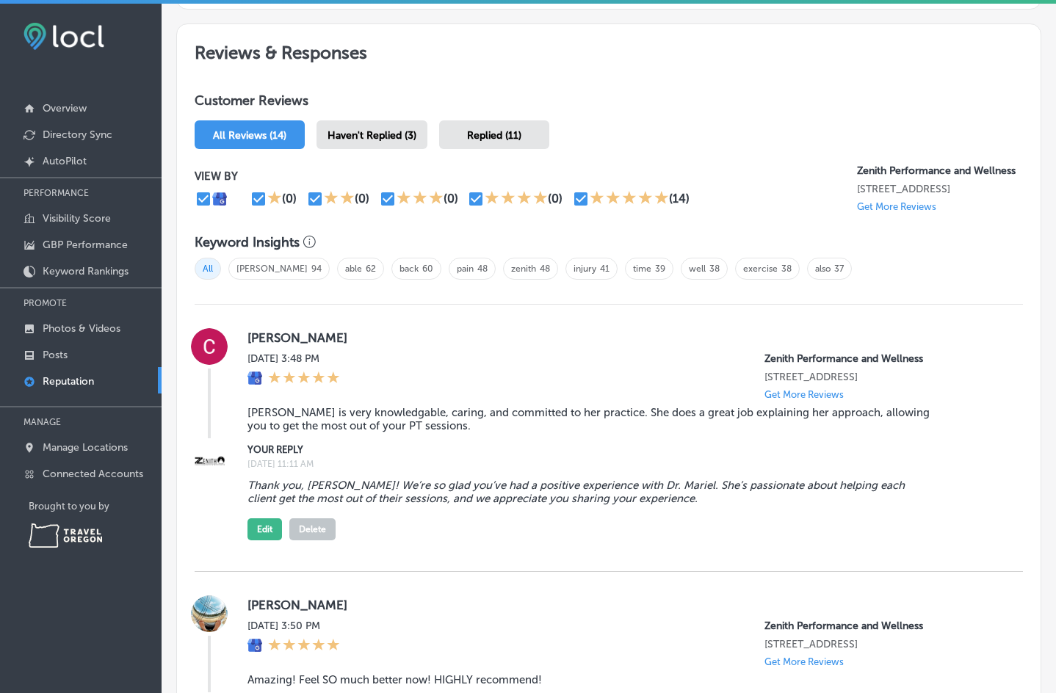
scroll to position [734, 0]
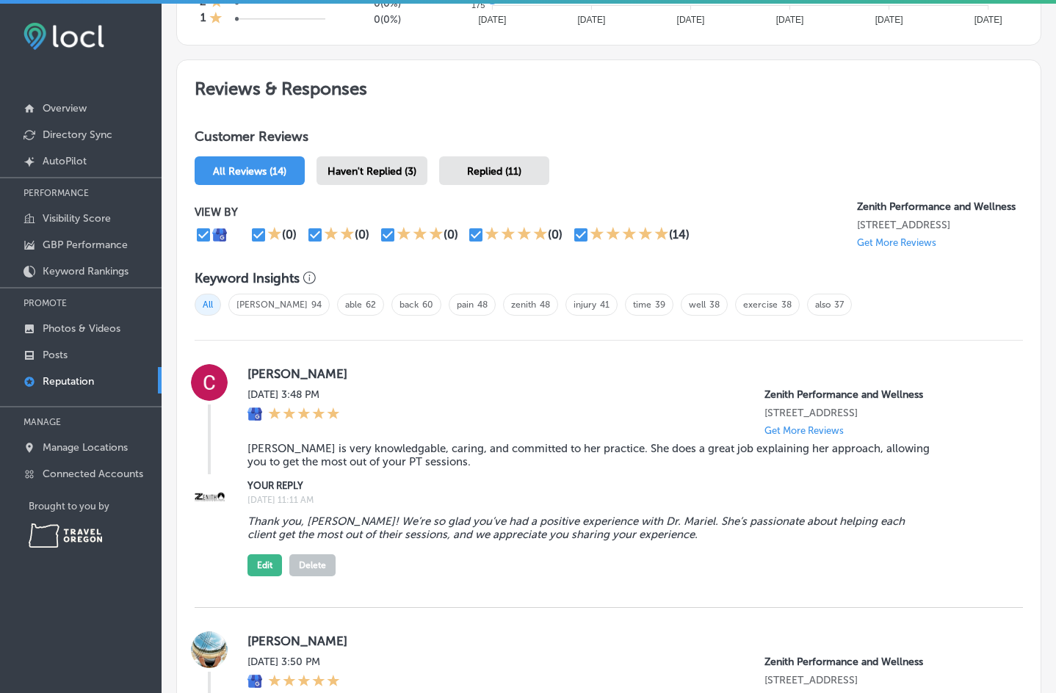
click at [398, 175] on span "Haven't Replied (3)" at bounding box center [372, 171] width 89 height 12
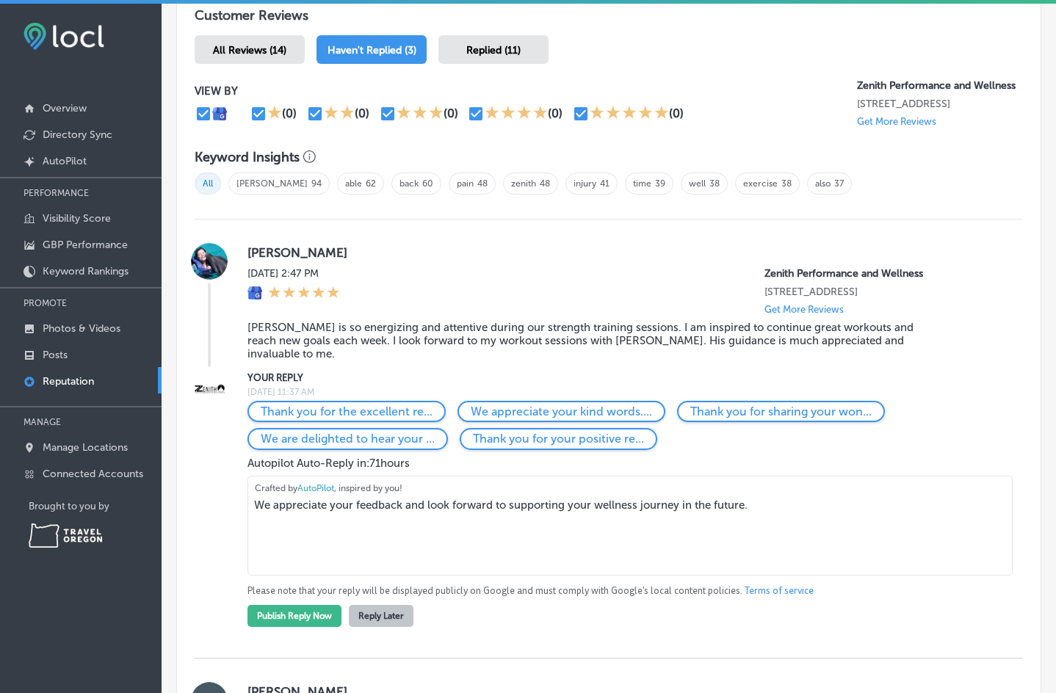
scroll to position [881, 0]
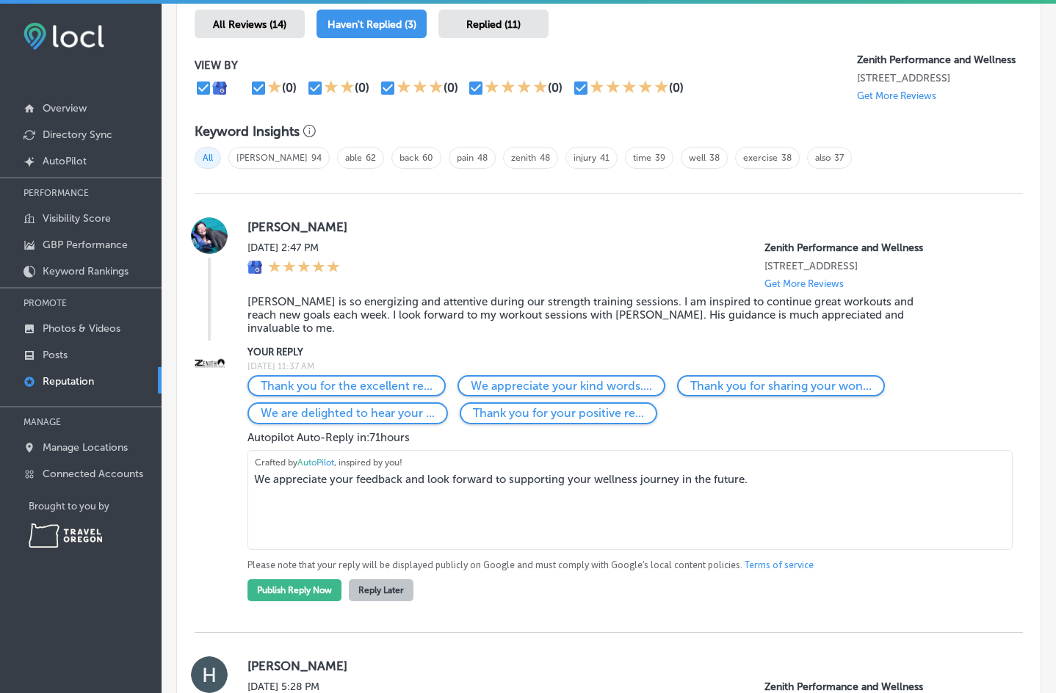
click at [412, 484] on textarea "We appreciate your feedback and look forward to supporting your wellness journe…" at bounding box center [630, 500] width 765 height 100
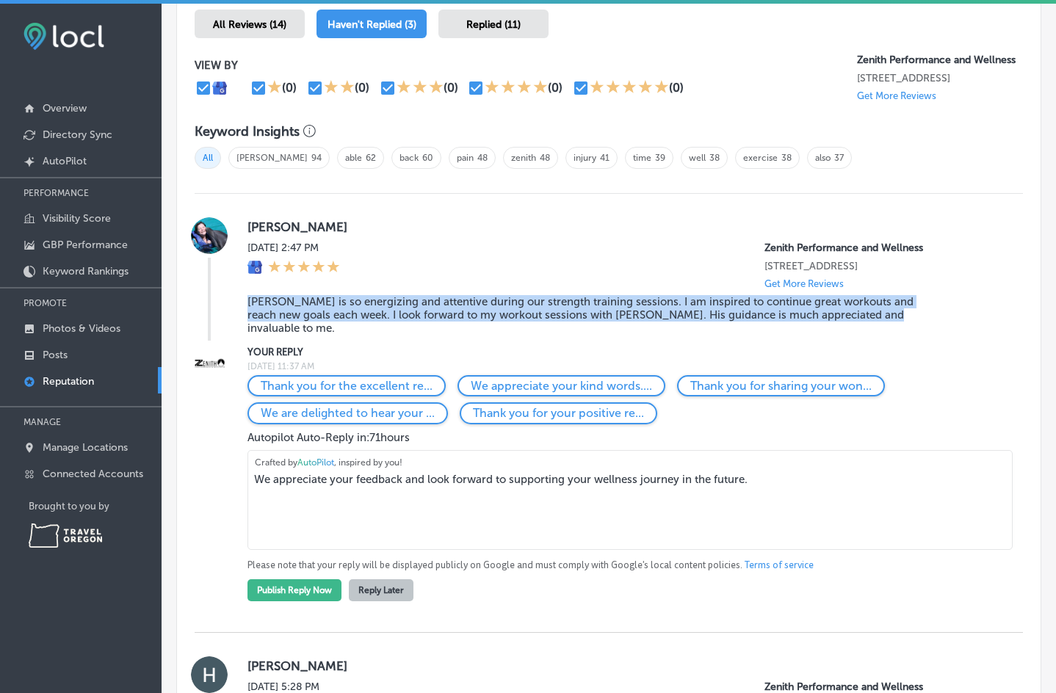
drag, startPoint x: 878, startPoint y: 320, endPoint x: 250, endPoint y: 295, distance: 629.2
click at [250, 295] on blockquote "[PERSON_NAME] is so energizing and attentive during our strength training sessi…" at bounding box center [591, 315] width 687 height 40
copy blockquote "[PERSON_NAME] is so energizing and attentive during our strength training sessi…"
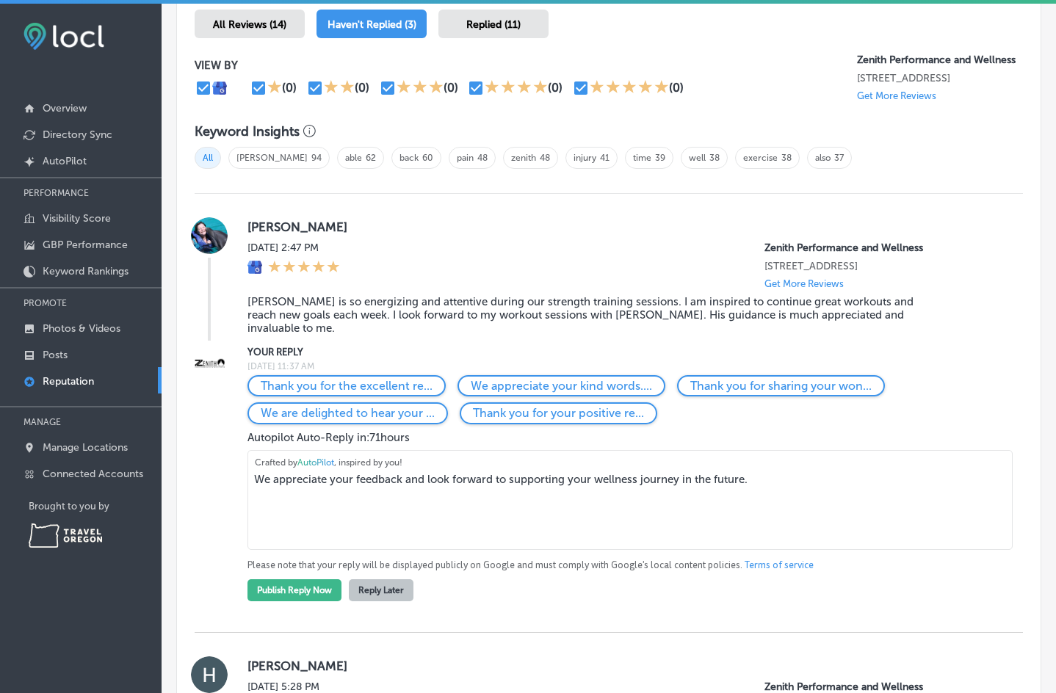
click at [383, 486] on textarea "We appreciate your feedback and look forward to supporting your wellness journe…" at bounding box center [630, 500] width 765 height 100
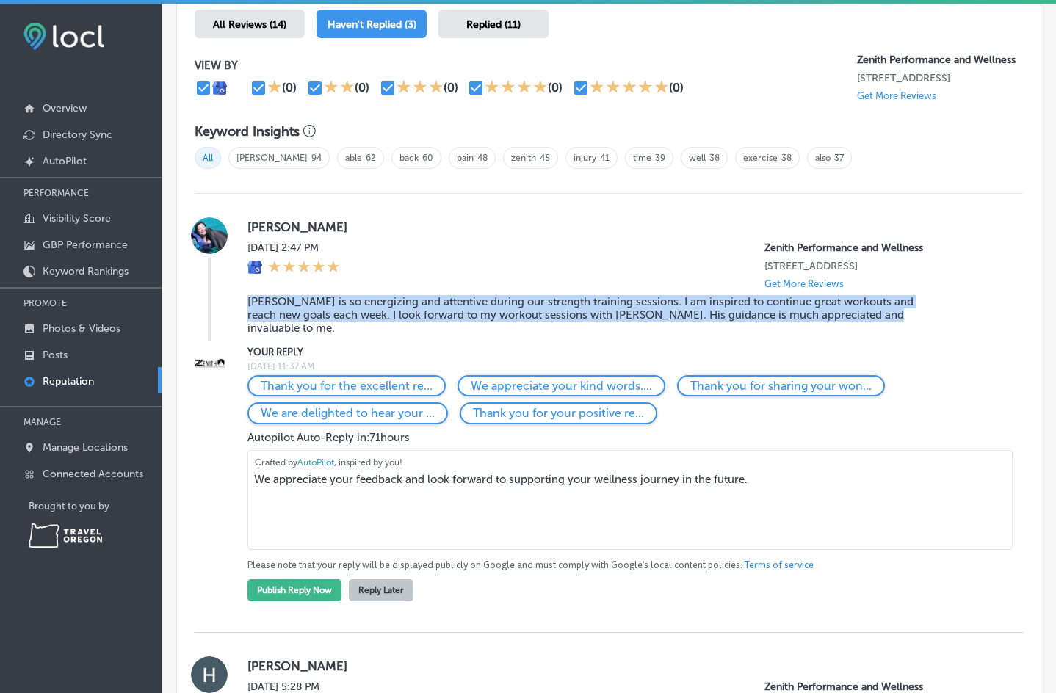
drag, startPoint x: 845, startPoint y: 317, endPoint x: 236, endPoint y: 308, distance: 608.9
click at [236, 308] on div "M Wimberly Mon, Aug 11, 2025 2:47 PM Zenith Performance and Wellness 160 South …" at bounding box center [609, 278] width 828 height 123
copy blockquote "Alex is so energizing and attentive during our strength training sessions. I am…"
click at [488, 489] on textarea "We appreciate your feedback and look forward to supporting your wellness journe…" at bounding box center [630, 500] width 765 height 100
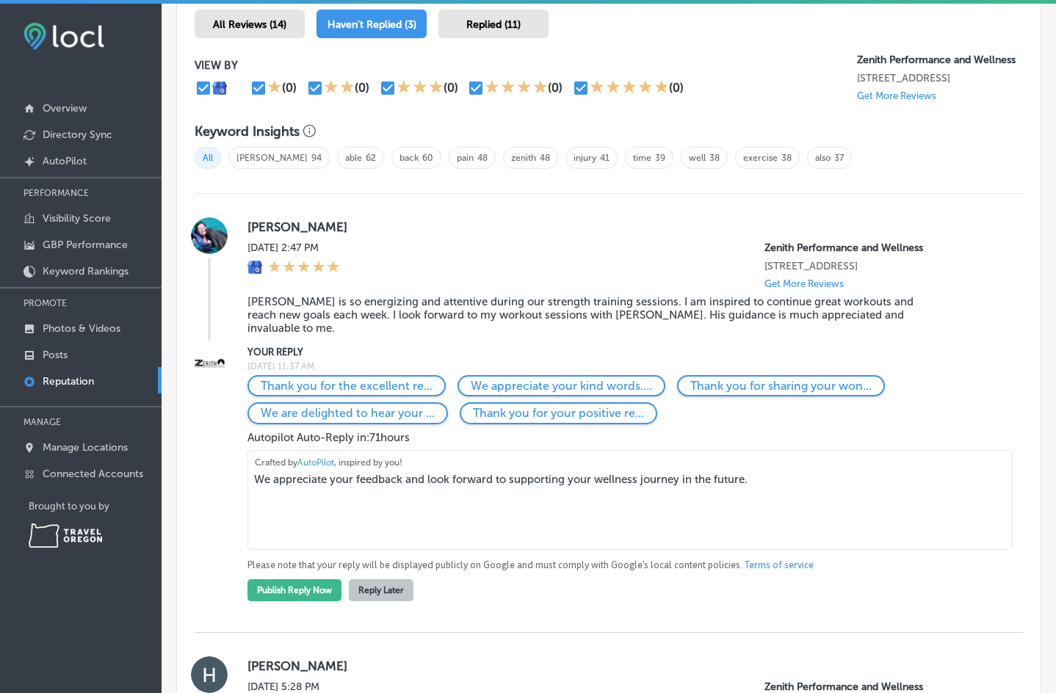
paste textarea "Thank you so much for the kind words about Alex! We’re grateful for your trust—…"
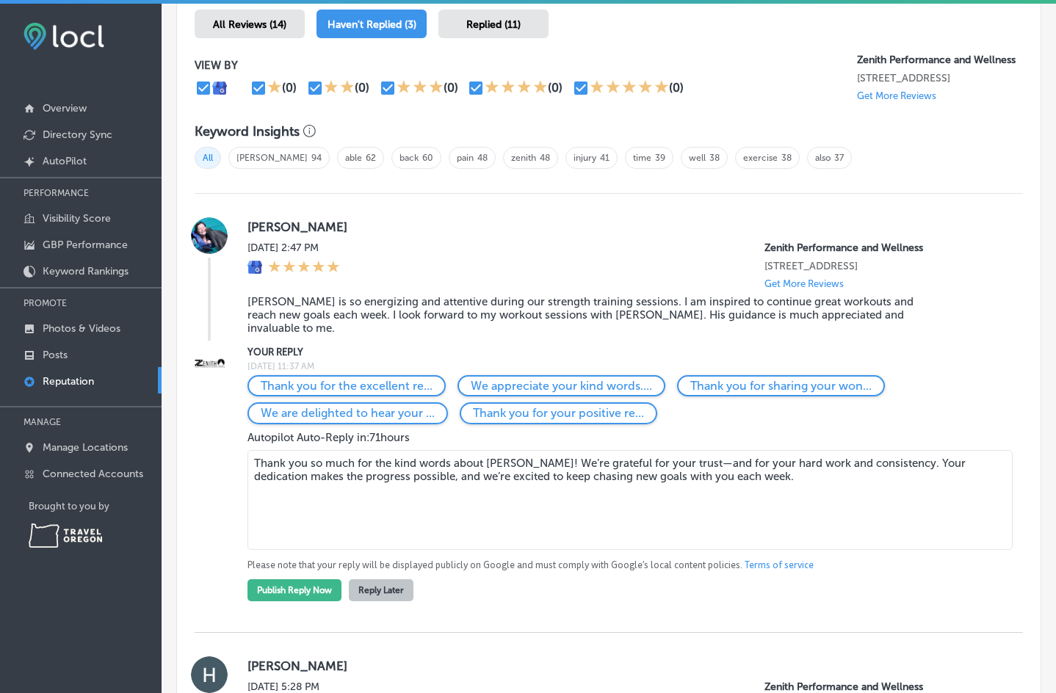
click at [616, 502] on textarea "Thank you so much for the kind words about Alex! We’re grateful for your trust—…" at bounding box center [630, 500] width 765 height 100
drag, startPoint x: 732, startPoint y: 465, endPoint x: 252, endPoint y: 422, distance: 482.2
click at [252, 422] on div "Thank you for the excellent re... We appreciate your kind words.... Thank you f…" at bounding box center [624, 488] width 752 height 226
click at [481, 471] on textarea "Thank you so much for the kind words about Alex! We’re grateful for your trust—…" at bounding box center [630, 500] width 765 height 100
drag, startPoint x: 562, startPoint y: 465, endPoint x: 501, endPoint y: 464, distance: 61.0
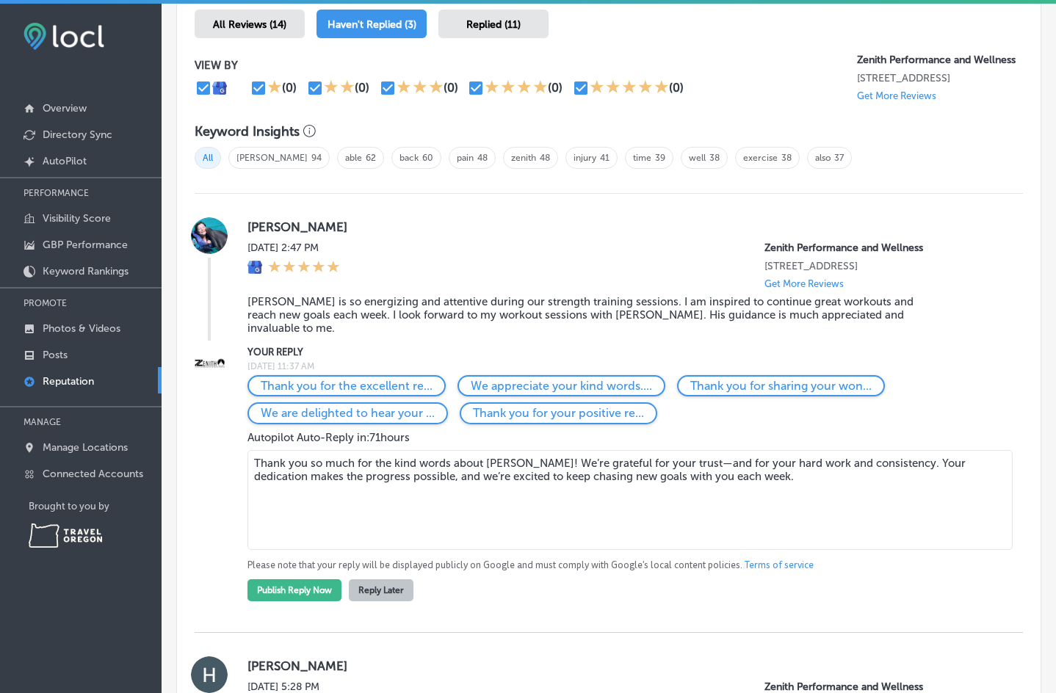
click at [501, 464] on textarea "Thank you so much for the kind words about Alex! We’re grateful for your trust—…" at bounding box center [630, 500] width 765 height 100
click at [483, 463] on textarea "Thank you so much for the kind words about Alex! We’re grateful for your trust—…" at bounding box center [630, 500] width 765 height 100
drag, startPoint x: 503, startPoint y: 463, endPoint x: 558, endPoint y: 463, distance: 55.1
click at [558, 463] on textarea "Thank you so much for the kind words about Alex! We’re grateful for your trust—…" at bounding box center [630, 500] width 765 height 100
drag, startPoint x: 361, startPoint y: 463, endPoint x: 750, endPoint y: 457, distance: 388.6
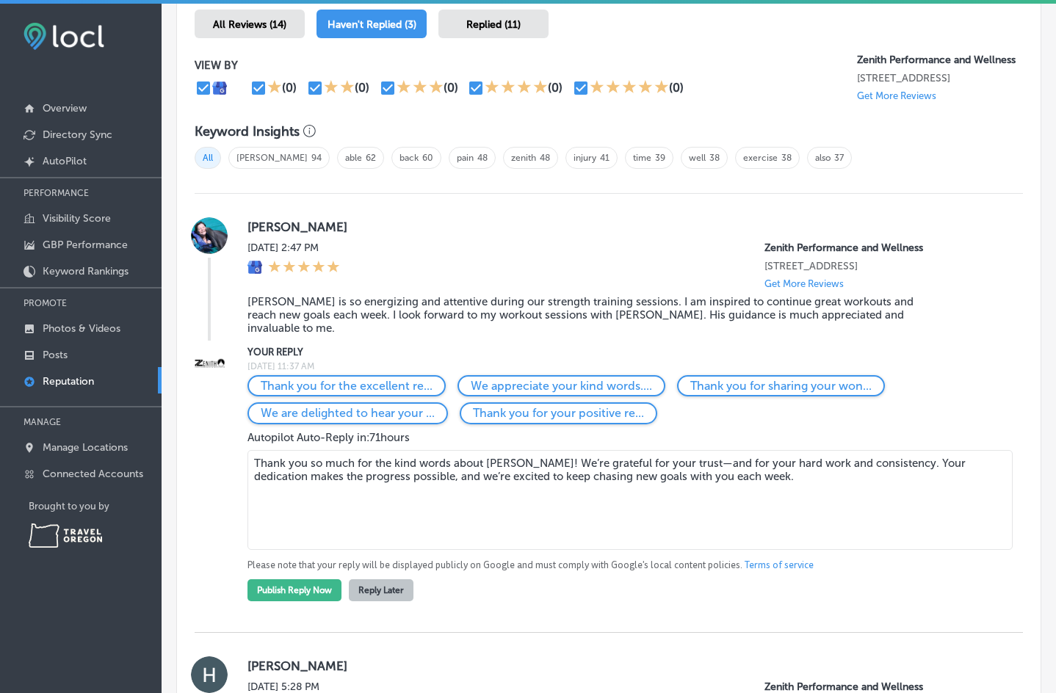
click at [750, 457] on textarea "Thank you so much for the kind words about Alex! We’re grateful for your trust—…" at bounding box center [630, 500] width 765 height 100
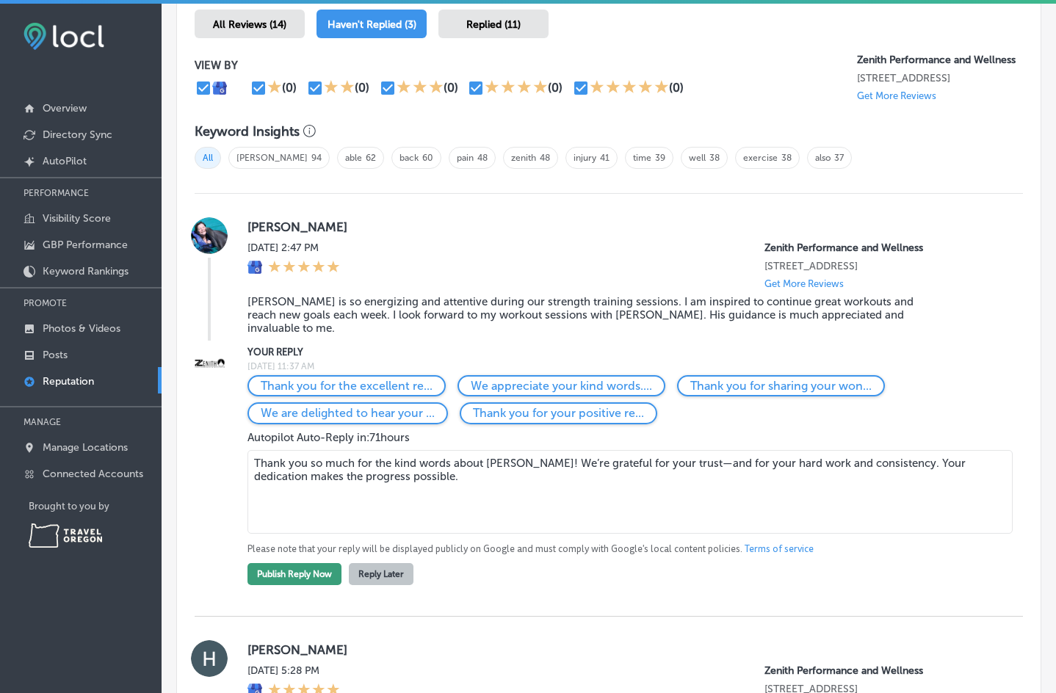
type textarea "Thank you so much for the kind words about Alex! We’re grateful for your trust—…"
click at [283, 563] on button "Publish Reply Now" at bounding box center [295, 574] width 94 height 22
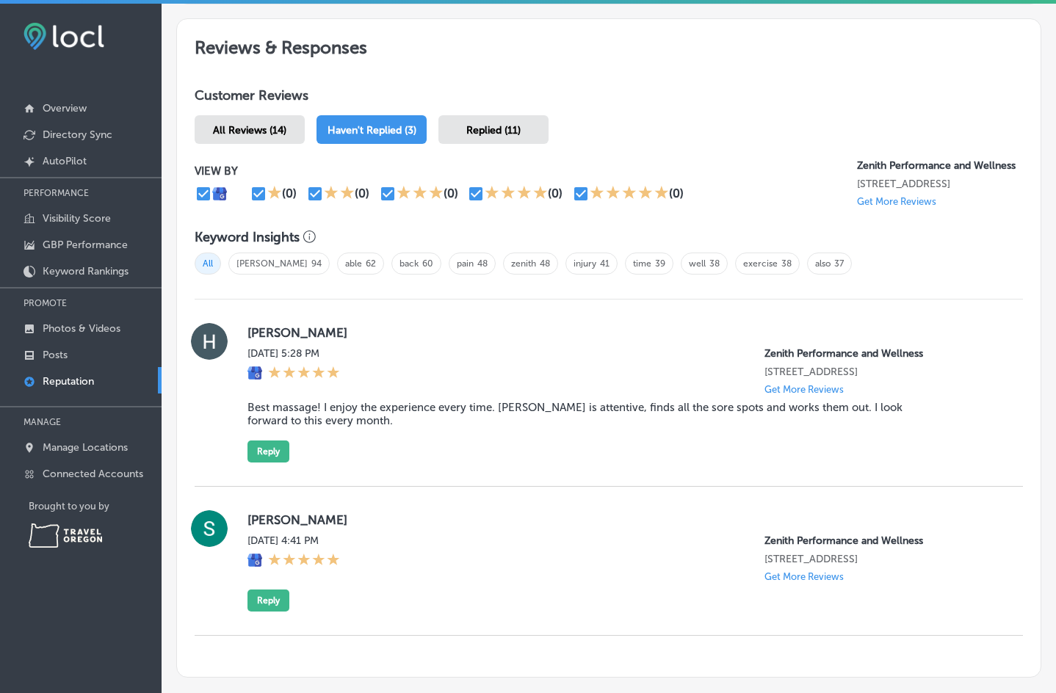
scroll to position [793, 0]
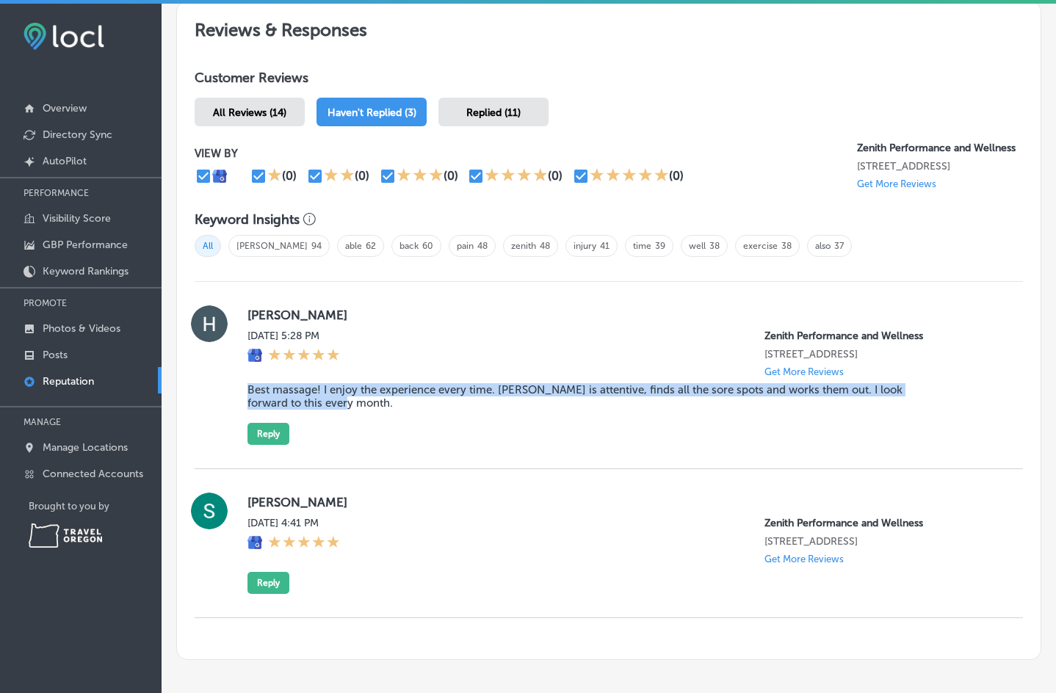
drag, startPoint x: 327, startPoint y: 405, endPoint x: 249, endPoint y: 391, distance: 79.0
click at [249, 391] on blockquote "Best massage! I enjoy the experience every time. Jesse is attentive, finds all …" at bounding box center [591, 396] width 687 height 26
copy blockquote "Best massage! I enjoy the experience every time. Jesse is attentive, finds all …"
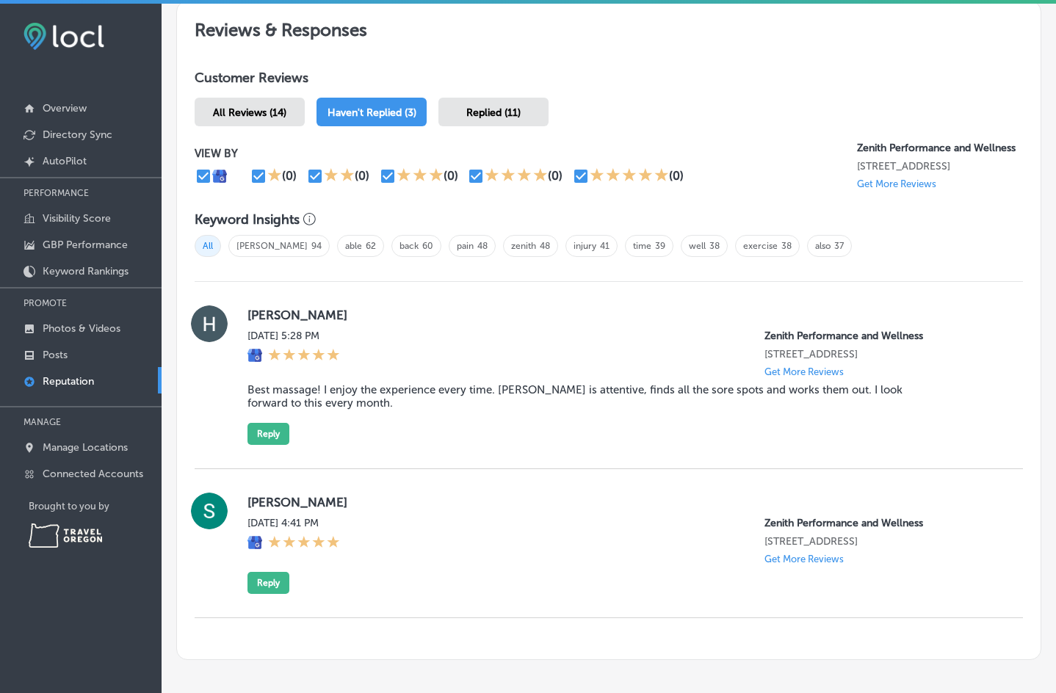
click at [601, 318] on label "Heather Frey" at bounding box center [624, 315] width 752 height 15
click at [449, 441] on div "Heather Frey Fri, Jun 27, 2025 5:28 PM Zenith Performance and Wellness 160 Sout…" at bounding box center [624, 376] width 752 height 140
click at [281, 434] on button "Reply" at bounding box center [269, 434] width 42 height 22
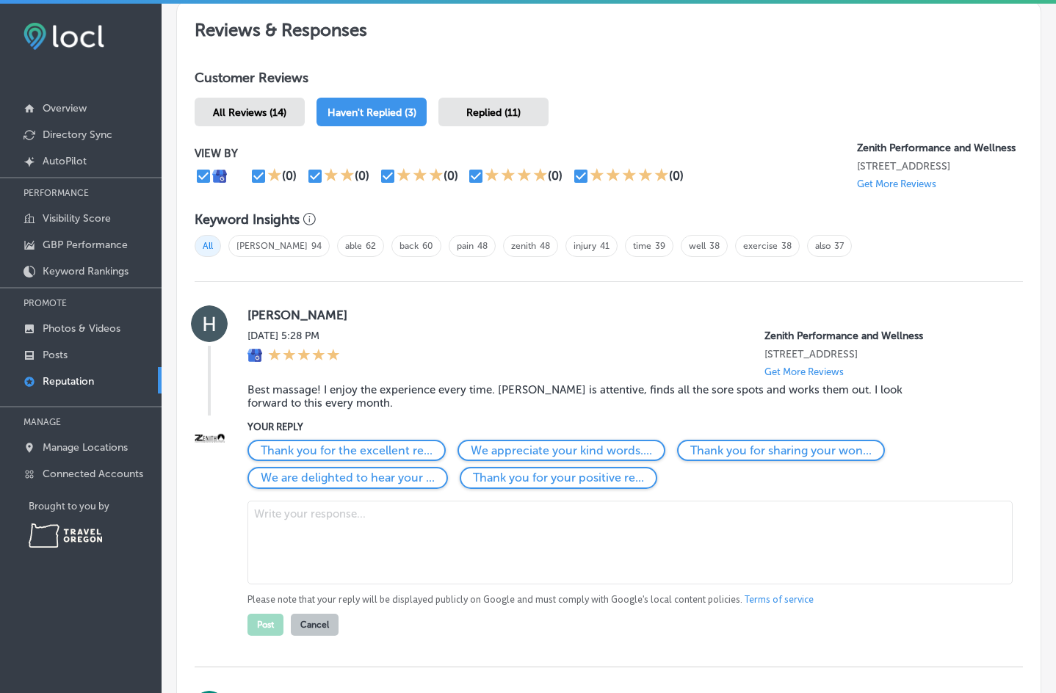
click at [333, 543] on textarea at bounding box center [630, 543] width 765 height 84
paste textarea "Thank you, Heather! We’re so glad you enjoyed your massage. We’re grateful for …"
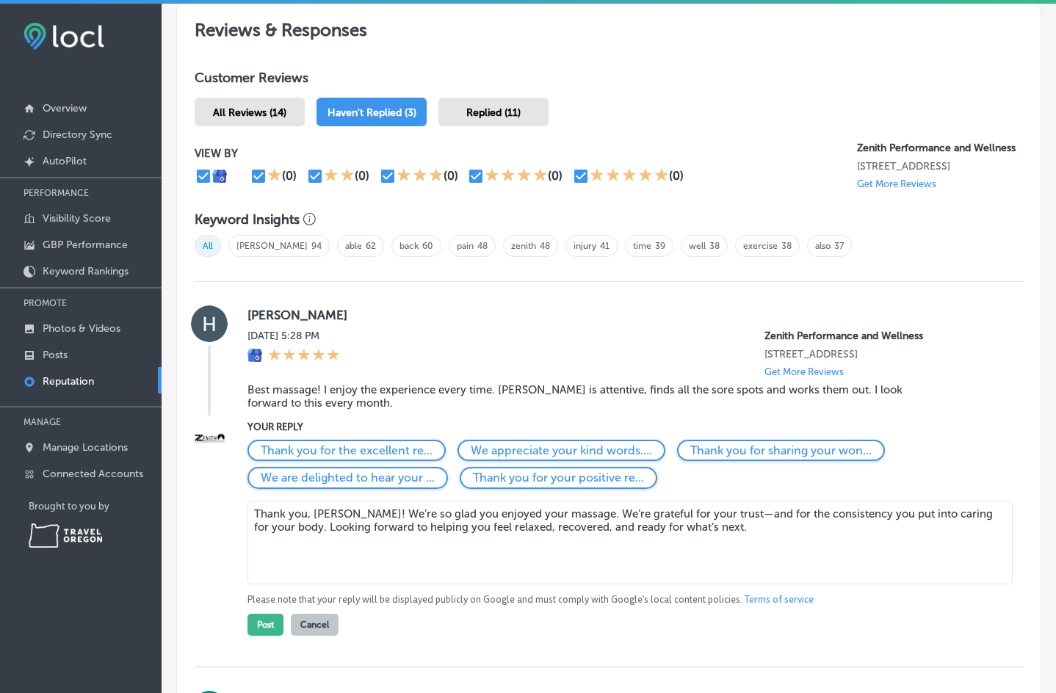
click at [441, 512] on textarea "Thank you, Heather! We’re so glad you enjoyed your massage. We’re grateful for …" at bounding box center [630, 543] width 765 height 84
drag, startPoint x: 495, startPoint y: 515, endPoint x: 432, endPoint y: 508, distance: 63.5
click at [432, 508] on textarea "Thank you, Heather! We’re so glad you enjoyed your massage. We’re grateful for …" at bounding box center [630, 543] width 765 height 84
click at [725, 529] on textarea "Thank you, Heather! We’re so glad you enjoy your massage experience. We’re grat…" at bounding box center [630, 543] width 765 height 84
type textarea "Thank you, Heather! We’re so glad you enjoy your massage experience. We’re grat…"
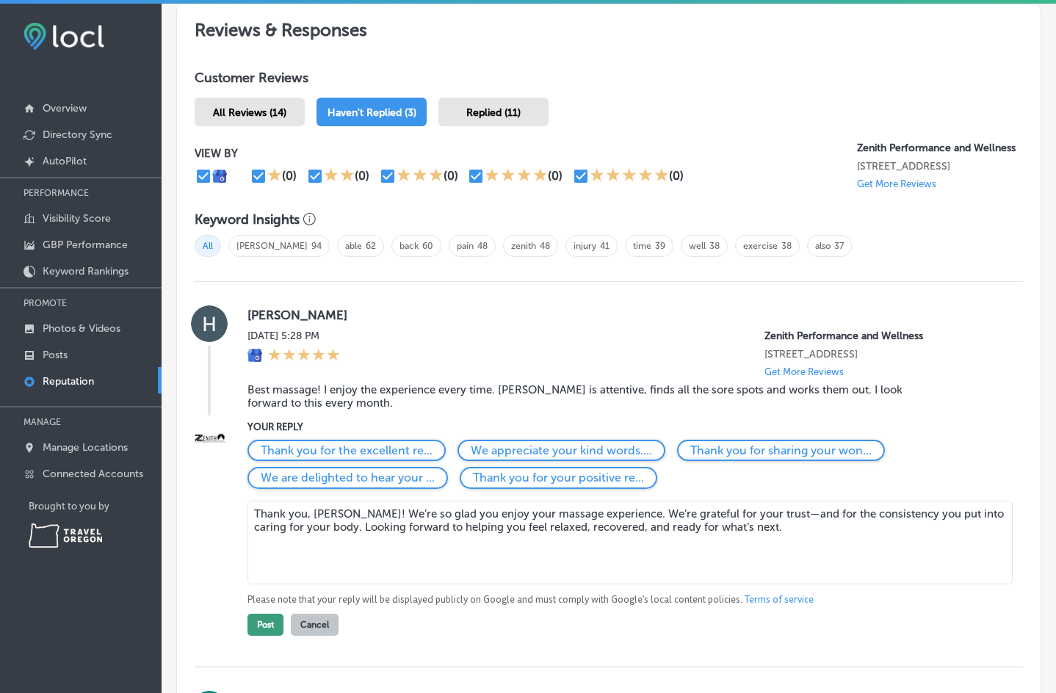
click at [269, 620] on button "Post" at bounding box center [266, 625] width 36 height 22
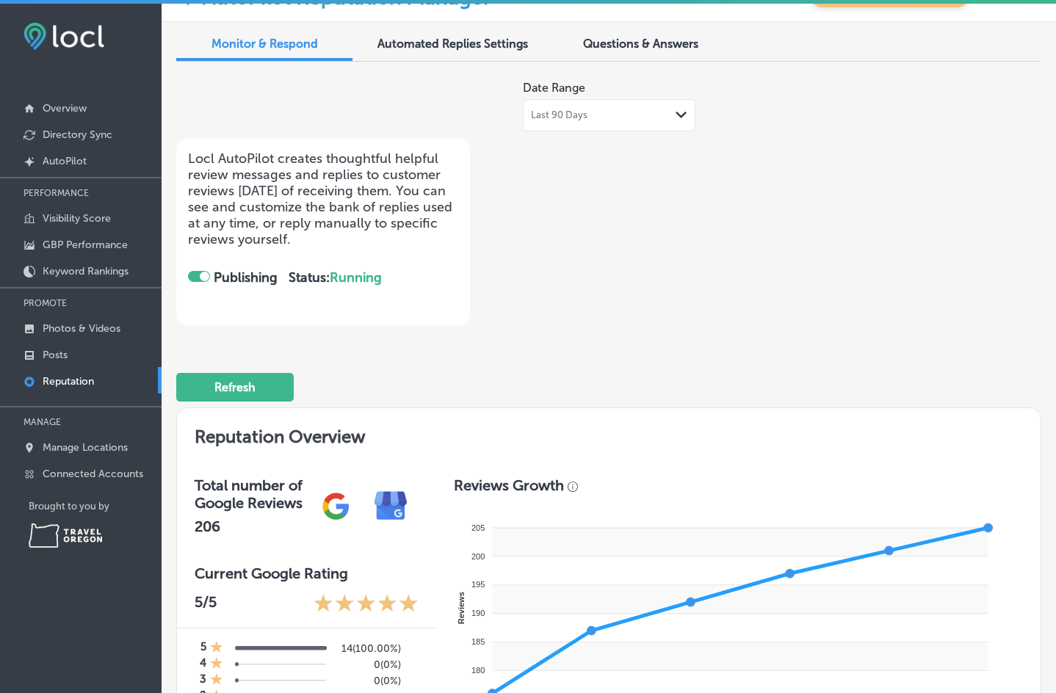
scroll to position [0, 0]
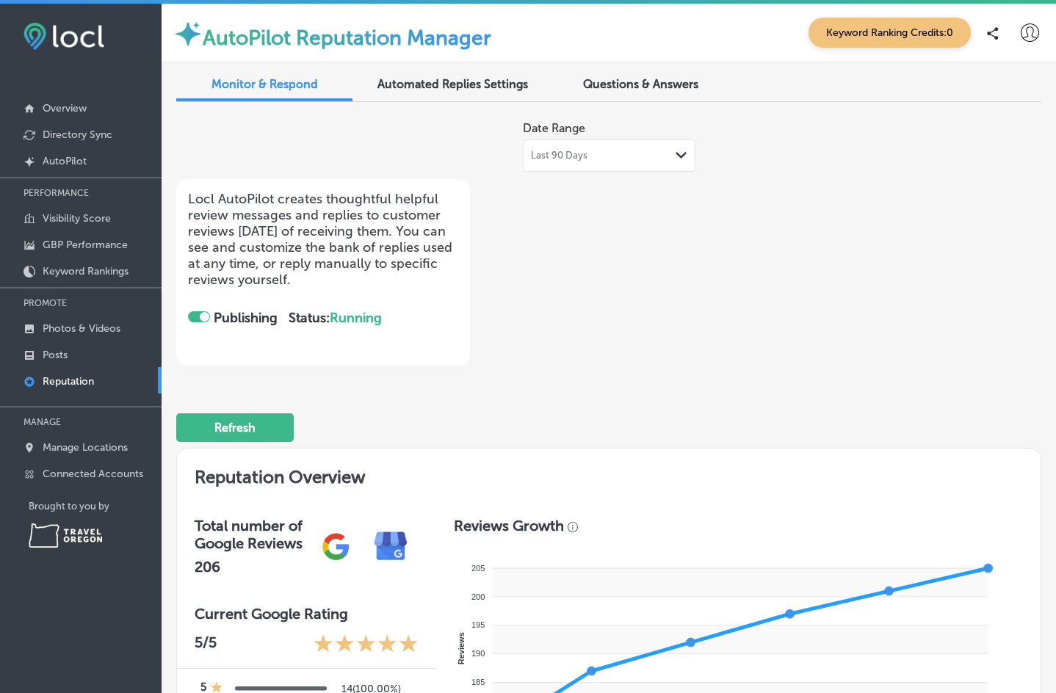
click at [192, 317] on div at bounding box center [199, 316] width 22 height 11
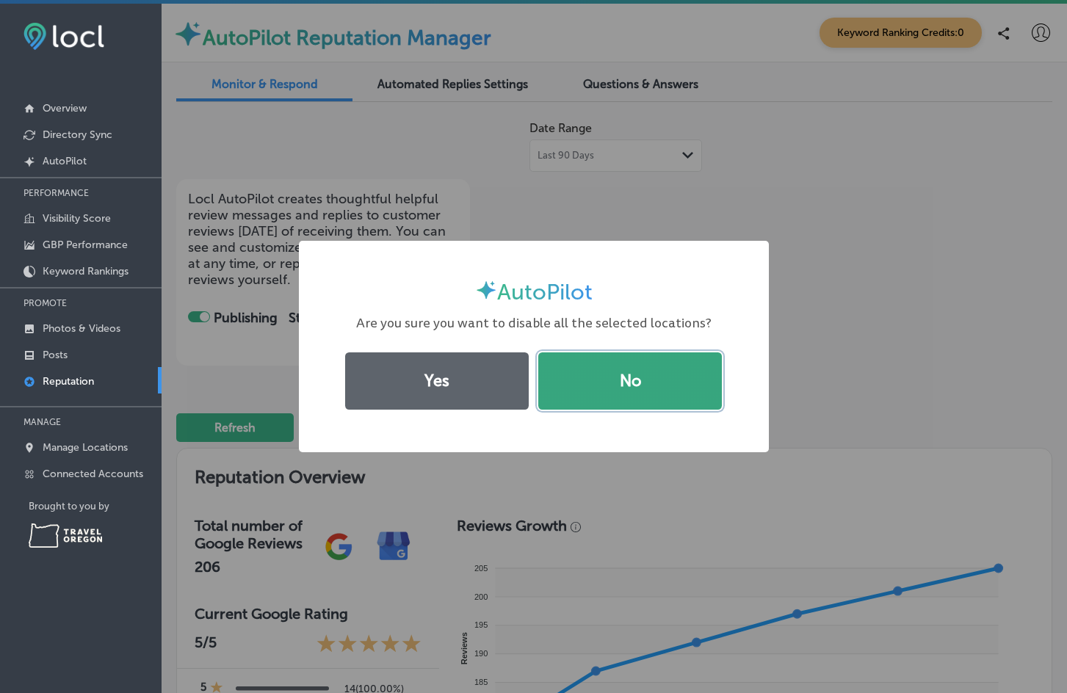
click at [633, 380] on button "No" at bounding box center [630, 381] width 184 height 57
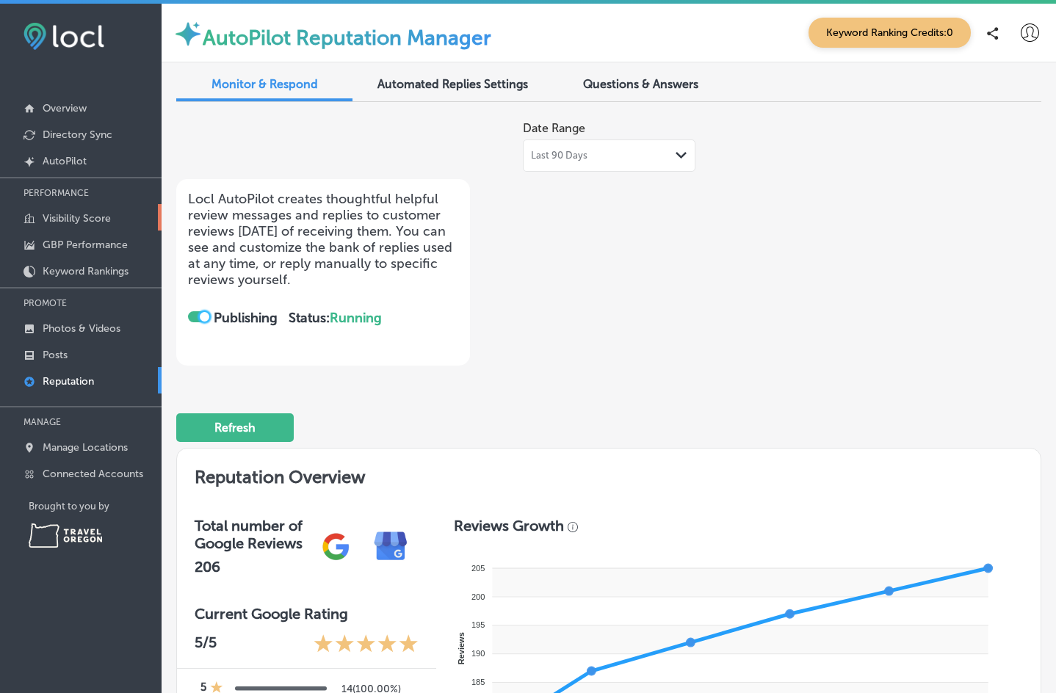
click at [77, 214] on p "Visibility Score" at bounding box center [77, 218] width 68 height 12
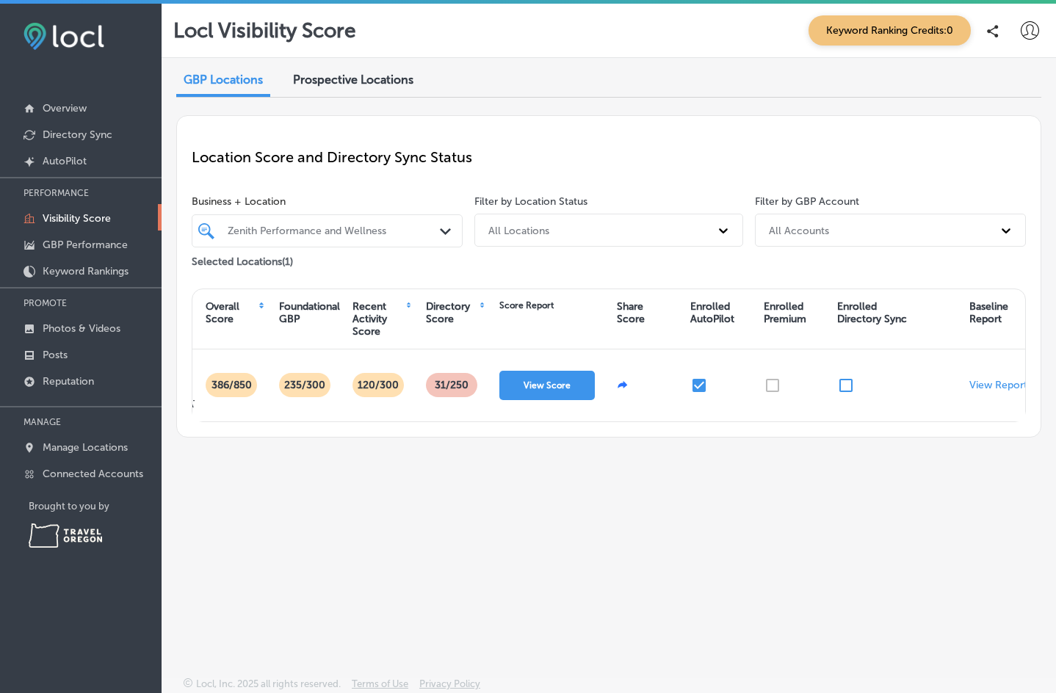
scroll to position [0, 115]
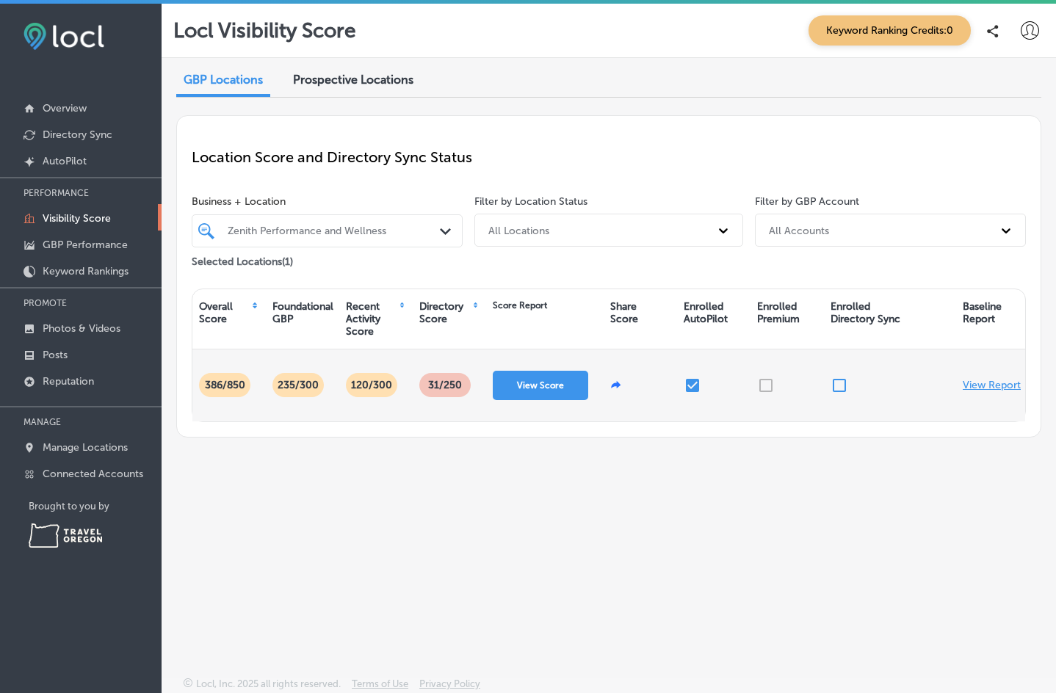
click at [976, 391] on p "View Report" at bounding box center [992, 385] width 58 height 12
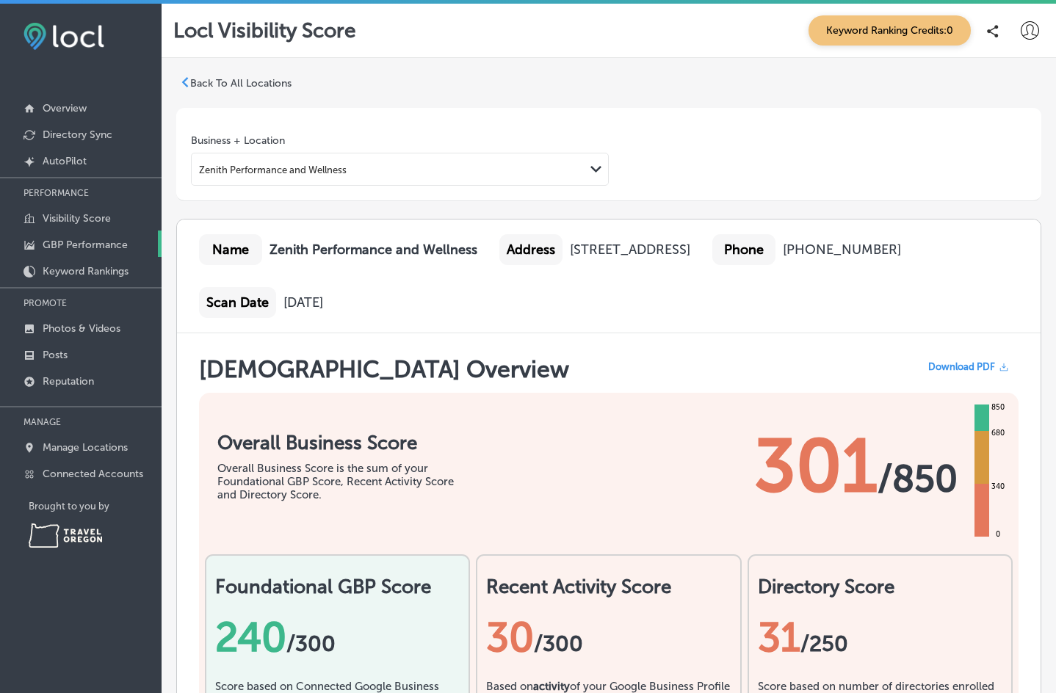
click at [101, 244] on p "GBP Performance" at bounding box center [85, 245] width 85 height 12
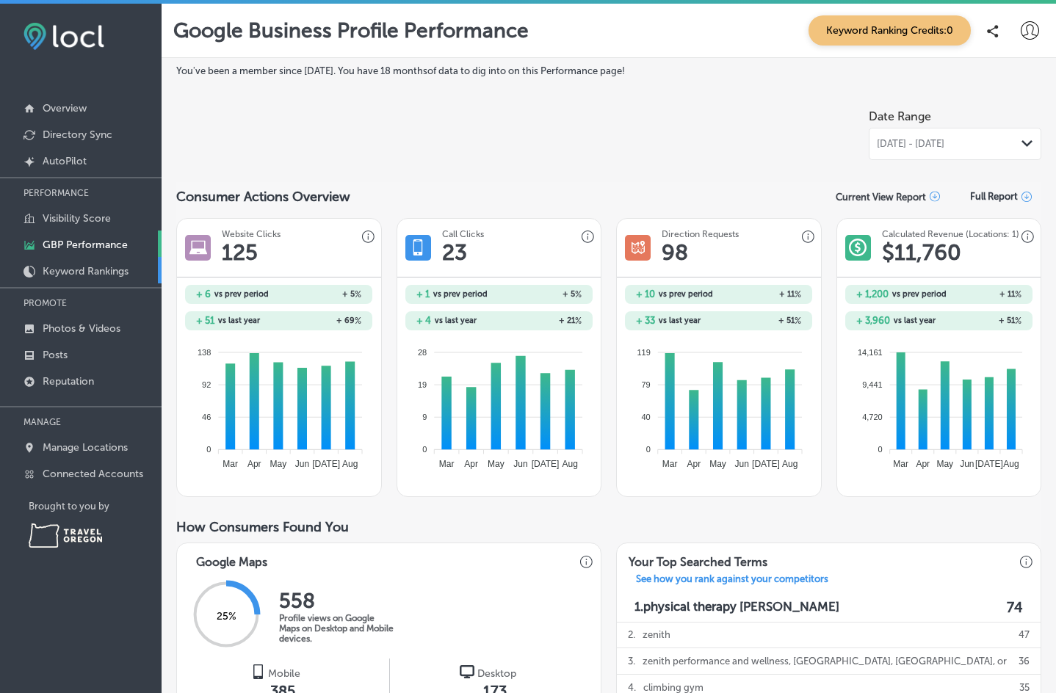
click at [111, 270] on p "Keyword Rankings" at bounding box center [86, 271] width 86 height 12
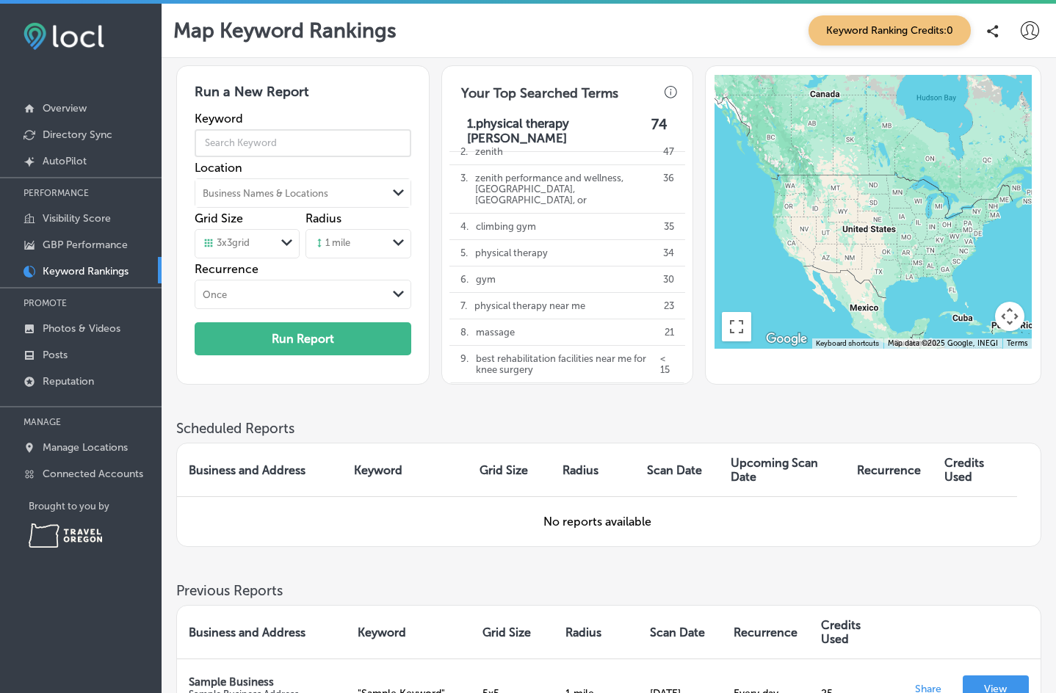
click at [317, 148] on input "text" at bounding box center [303, 143] width 217 height 41
type input "physical therapy"
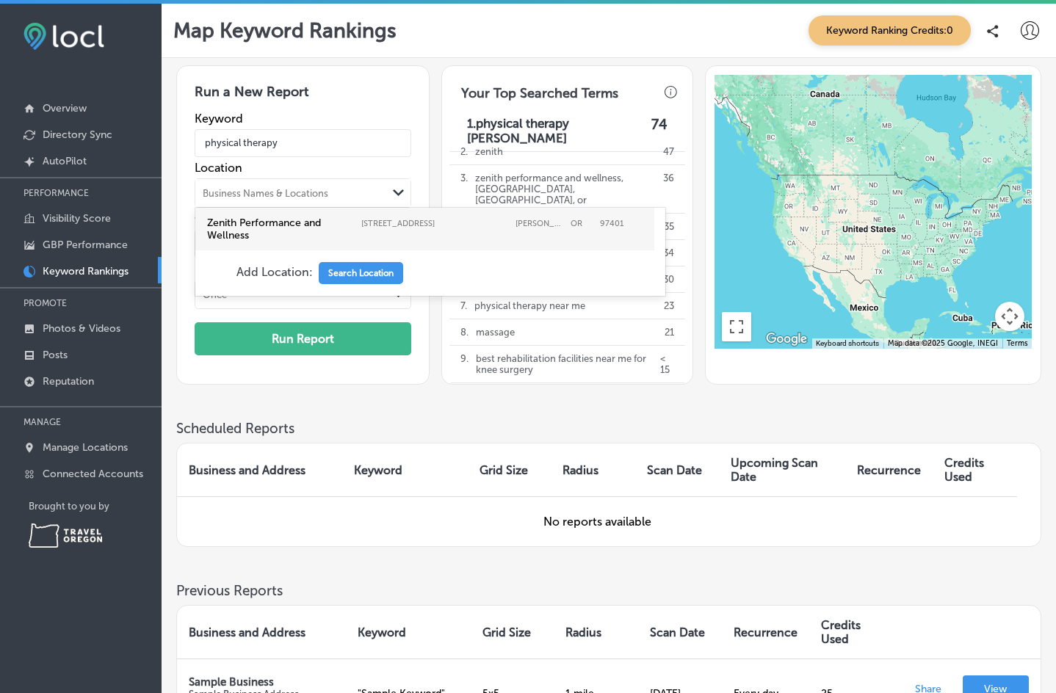
click at [285, 198] on div "Business Names & Locations" at bounding box center [266, 192] width 126 height 11
click at [290, 241] on label "Zenith Performance and Wellness" at bounding box center [280, 229] width 147 height 25
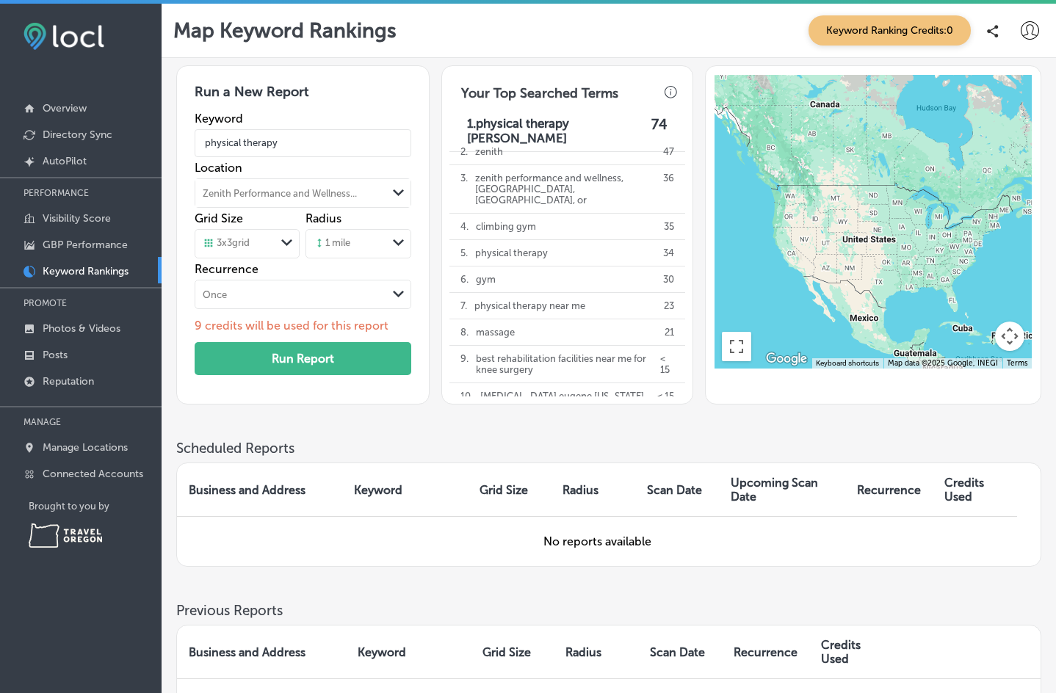
click at [339, 245] on div "1 mile" at bounding box center [332, 243] width 37 height 13
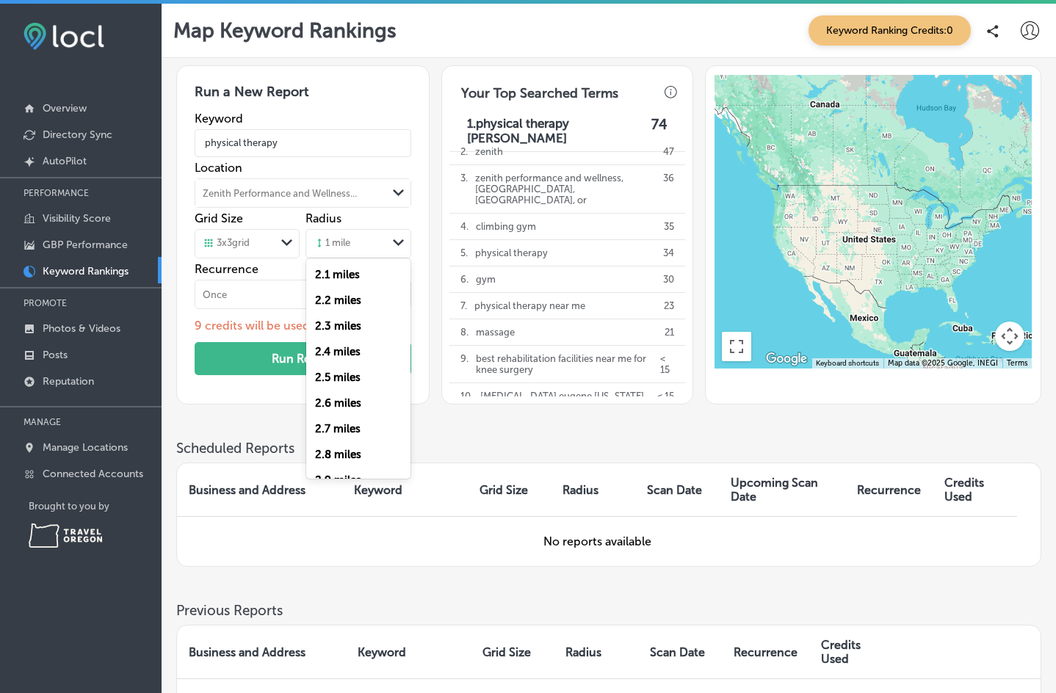
scroll to position [661, 0]
click at [355, 358] on div "3 miles" at bounding box center [358, 359] width 104 height 26
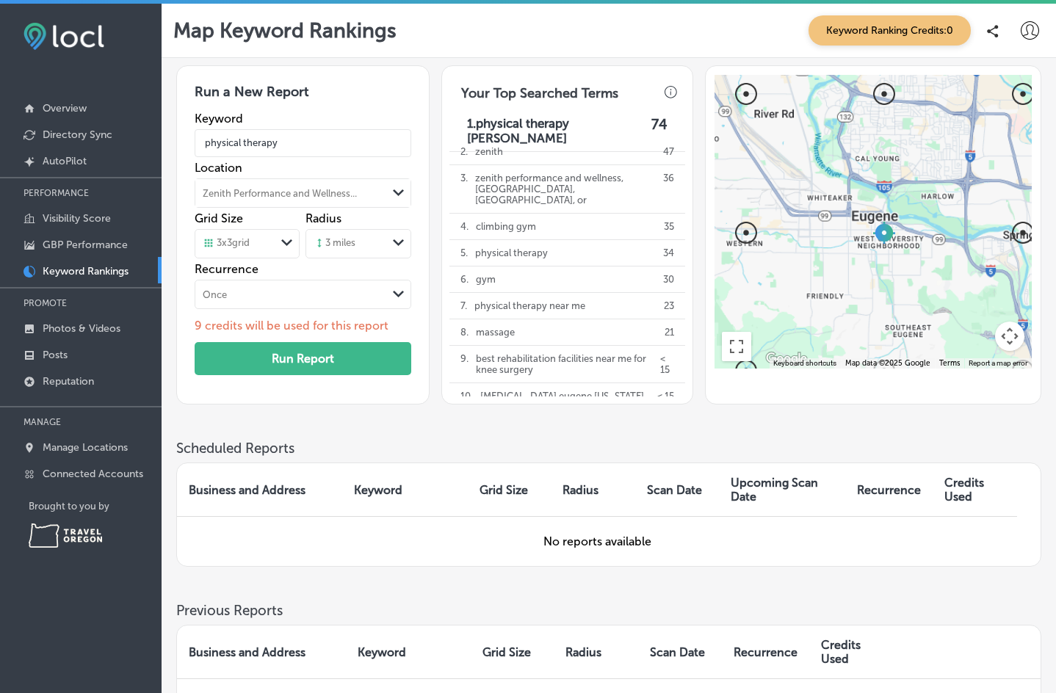
click at [400, 244] on polygon at bounding box center [398, 242] width 11 height 7
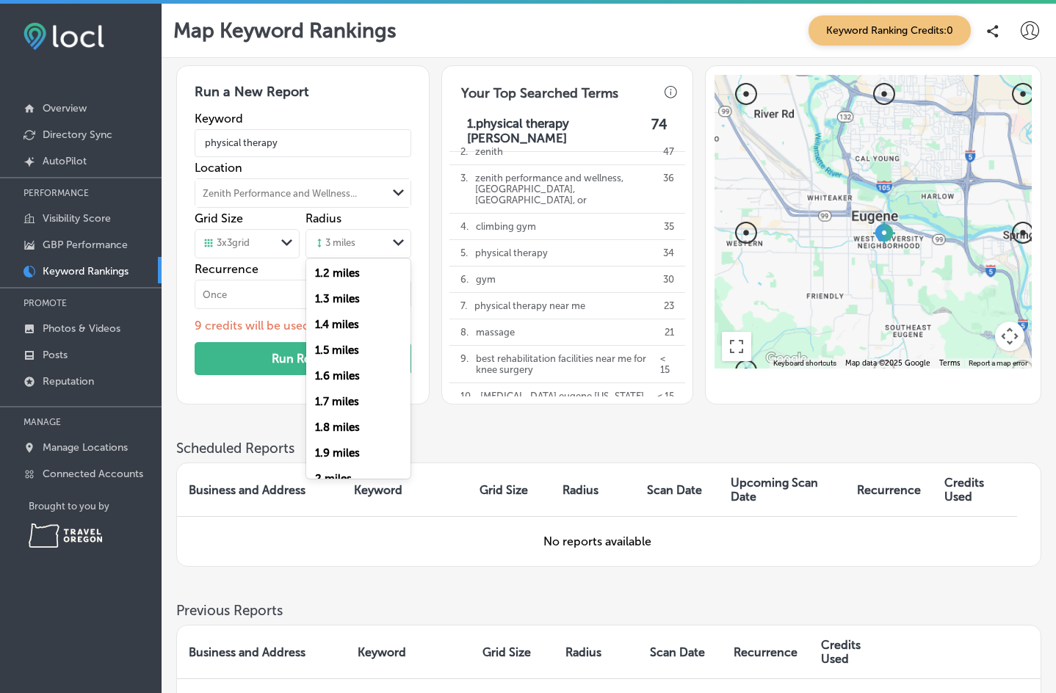
scroll to position [220, 0]
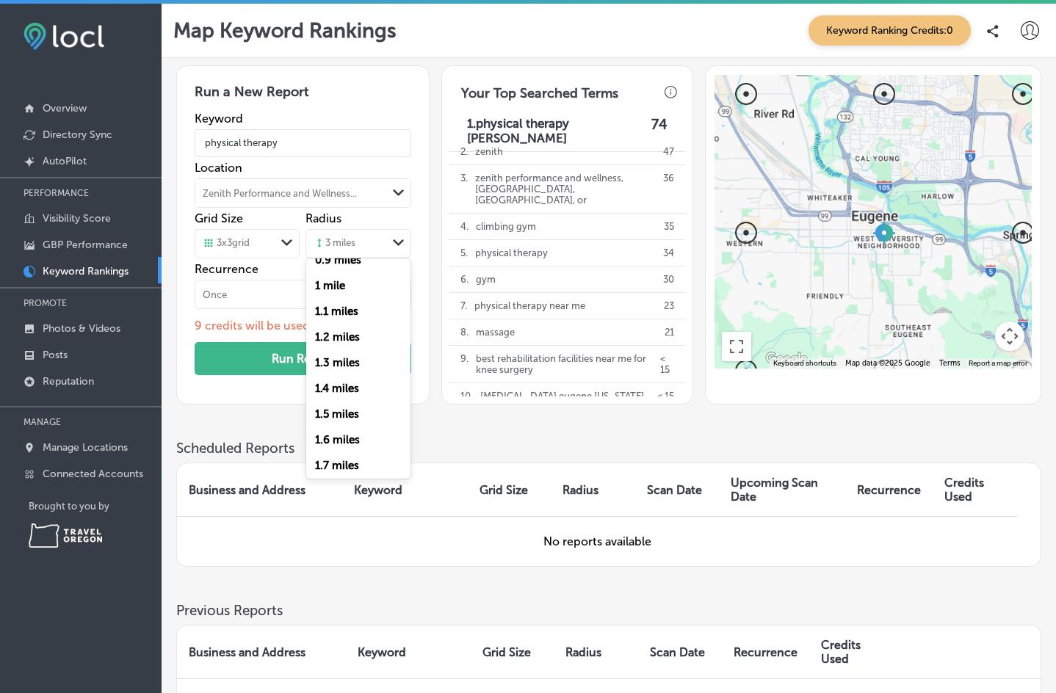
click at [350, 283] on div "1 mile" at bounding box center [358, 285] width 104 height 26
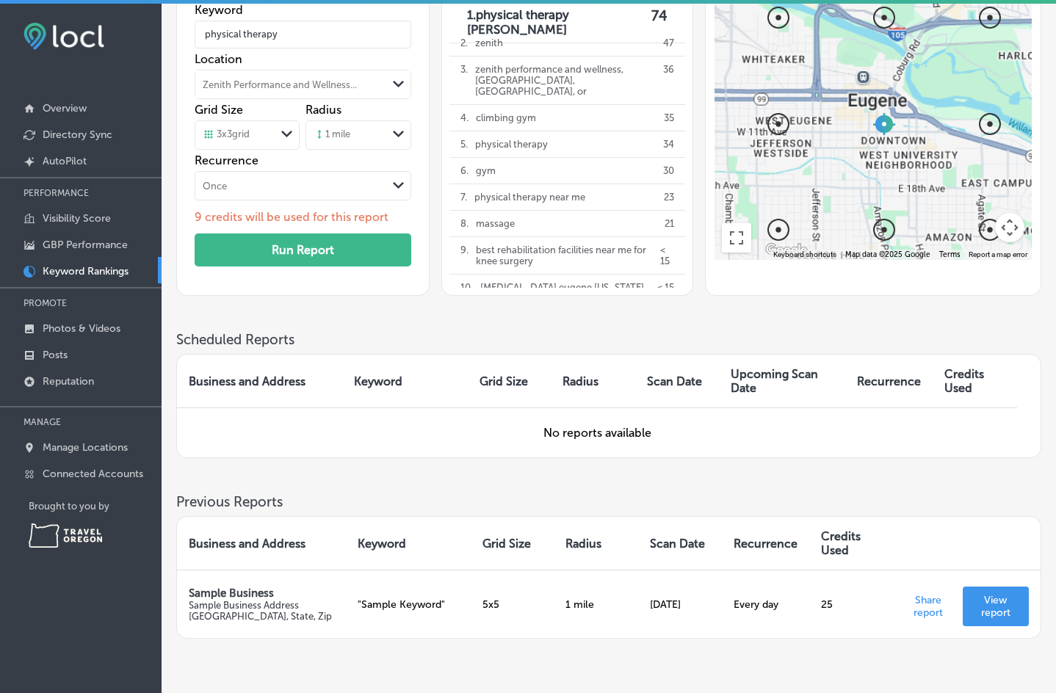
scroll to position [0, 0]
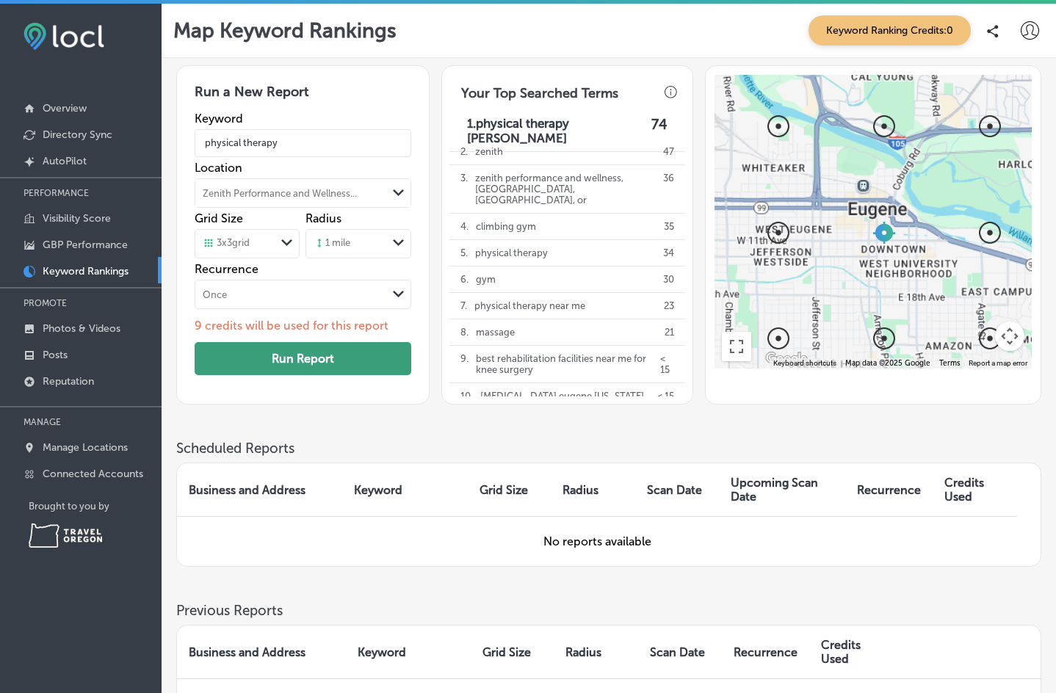
click at [310, 366] on button "Run Report" at bounding box center [303, 358] width 217 height 33
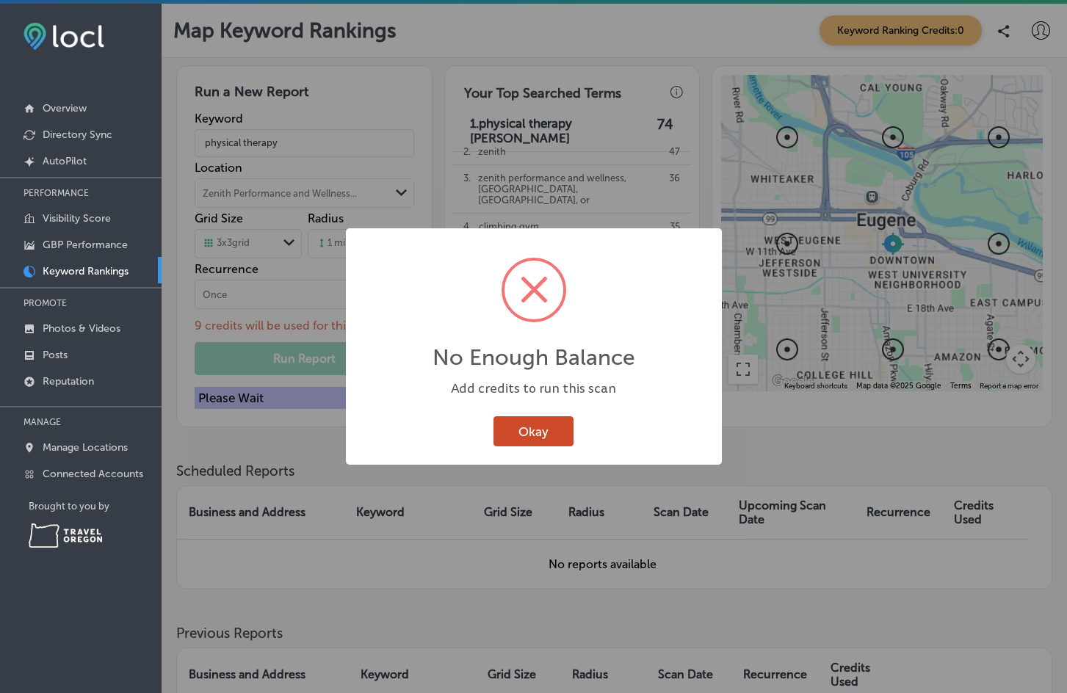
click at [500, 425] on button "Okay" at bounding box center [534, 431] width 80 height 30
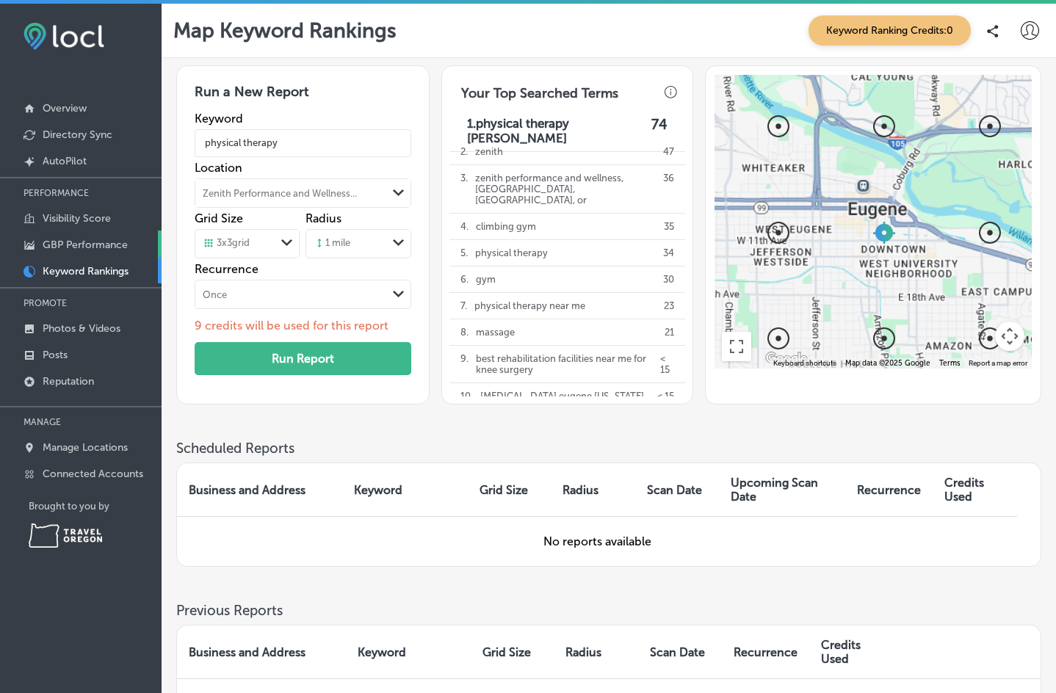
click at [84, 246] on p "GBP Performance" at bounding box center [85, 245] width 85 height 12
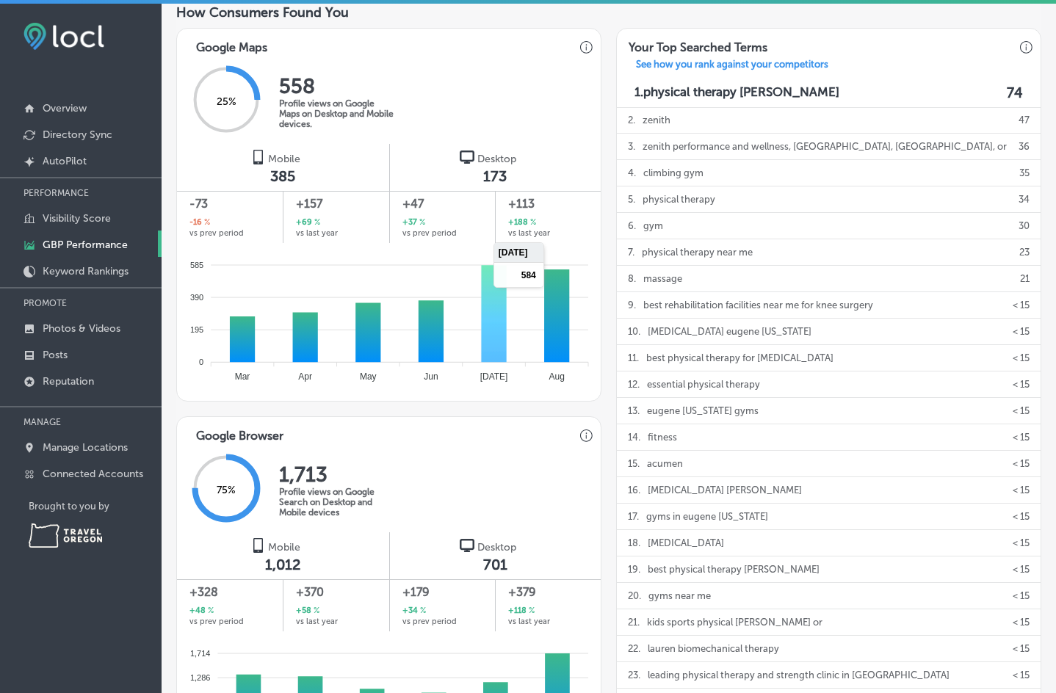
scroll to position [734, 0]
